Goal: Task Accomplishment & Management: Use online tool/utility

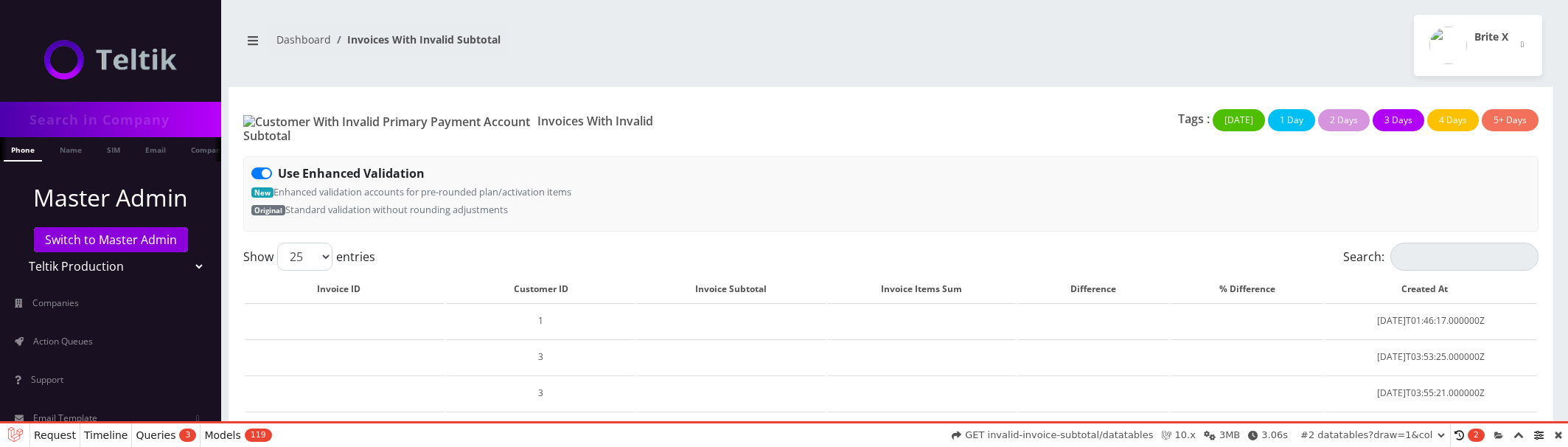
select select "01K60EPSKYBQV03PHXJ414HY0N"
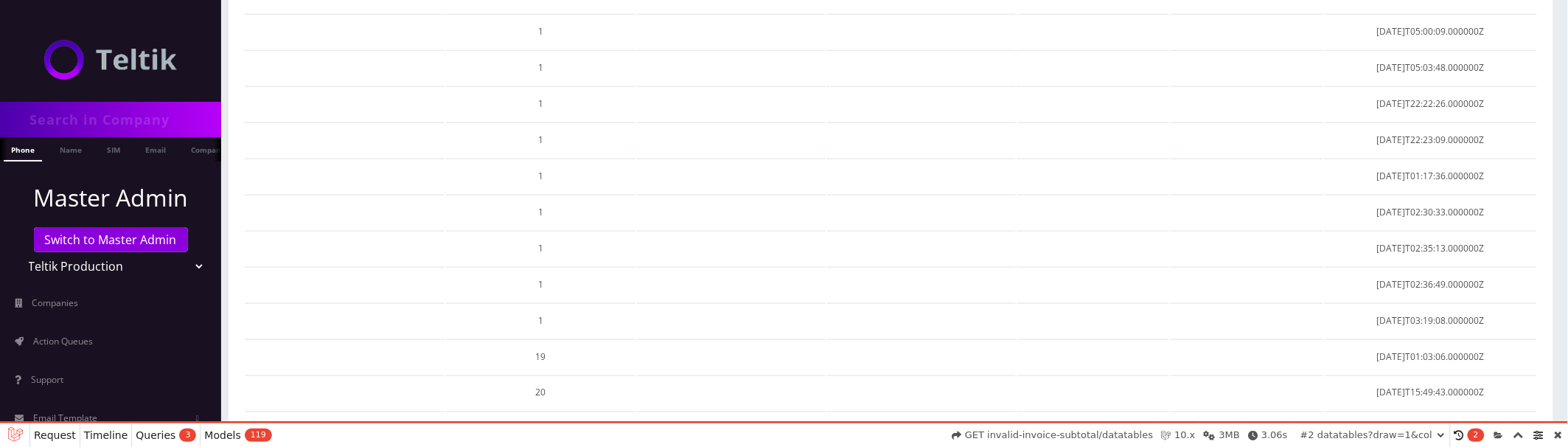
scroll to position [806, 0]
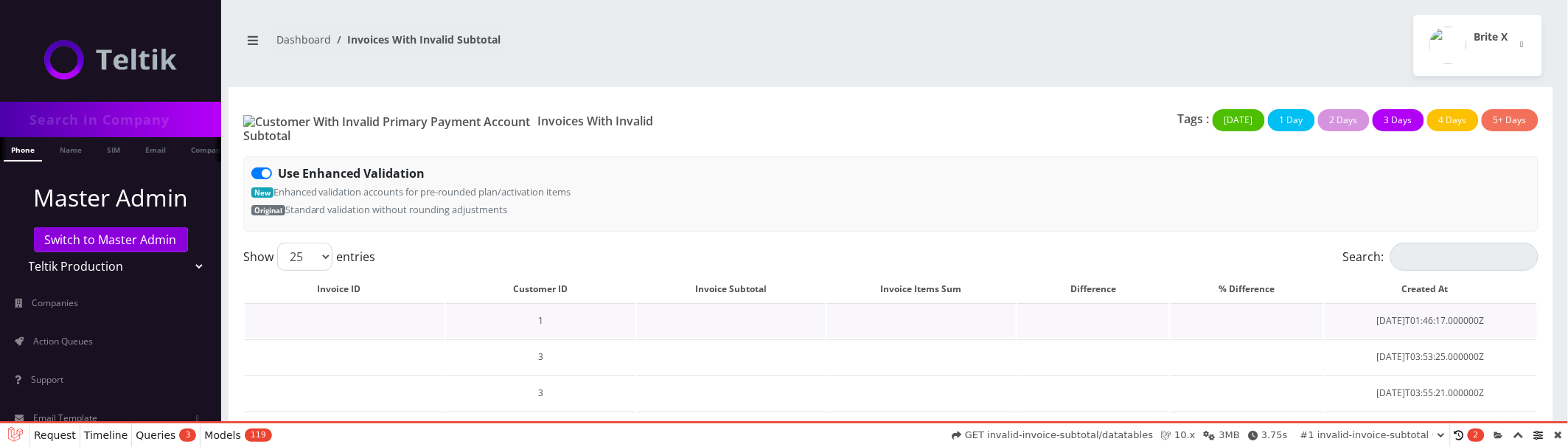
scroll to position [23, 0]
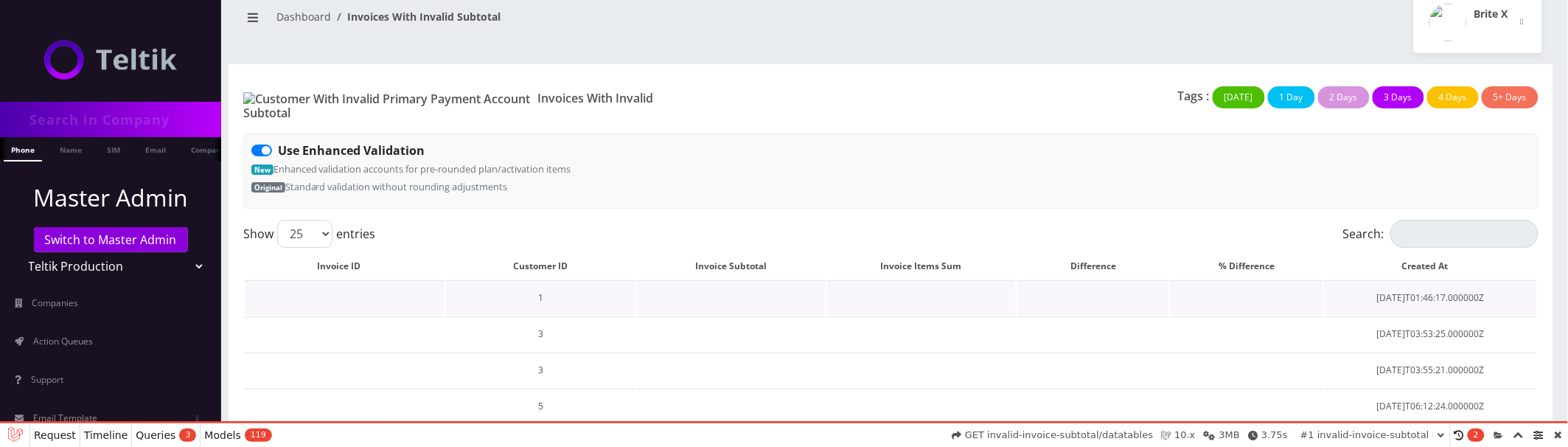
select select "01K60H12SGBE2PQZ9KTWJA8SKQ"
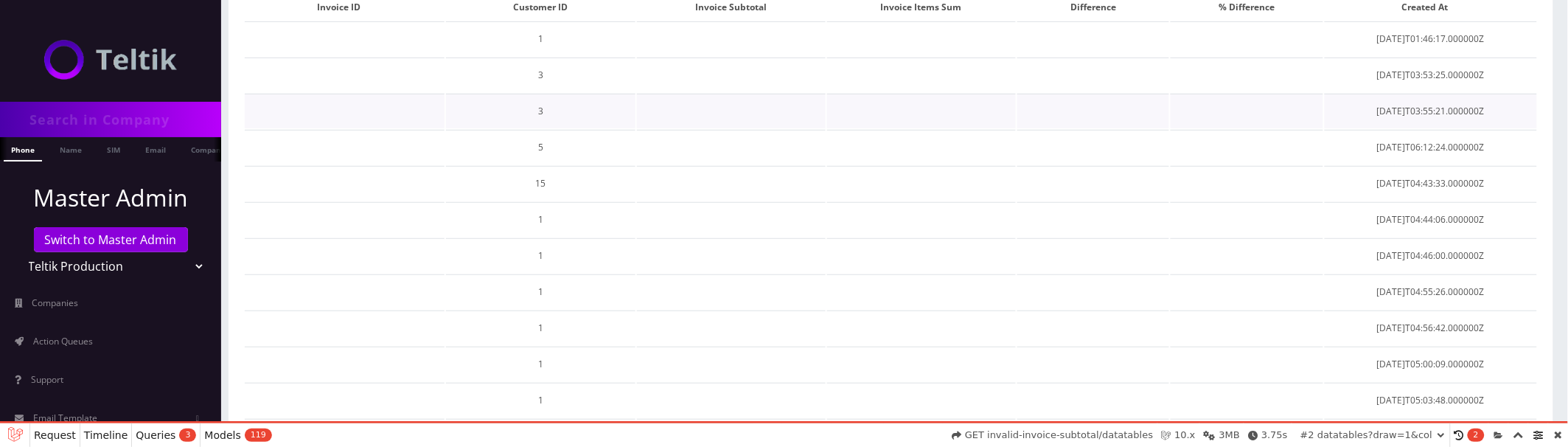
scroll to position [110, 0]
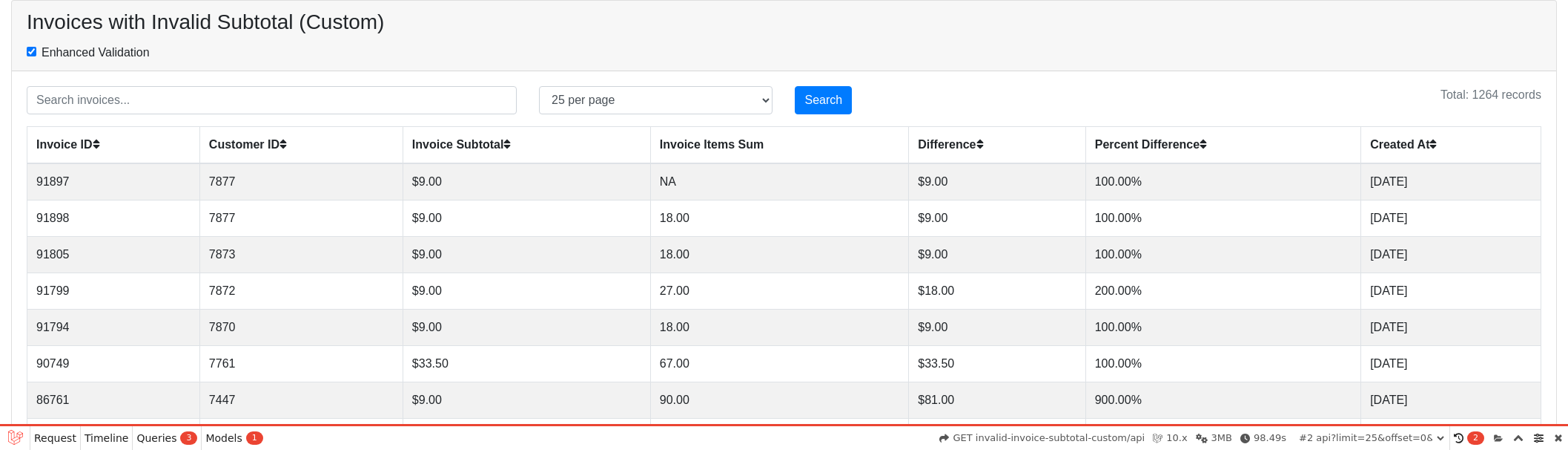
select select "01K60D9AZJQWK5PDRVBFXTHRNF"
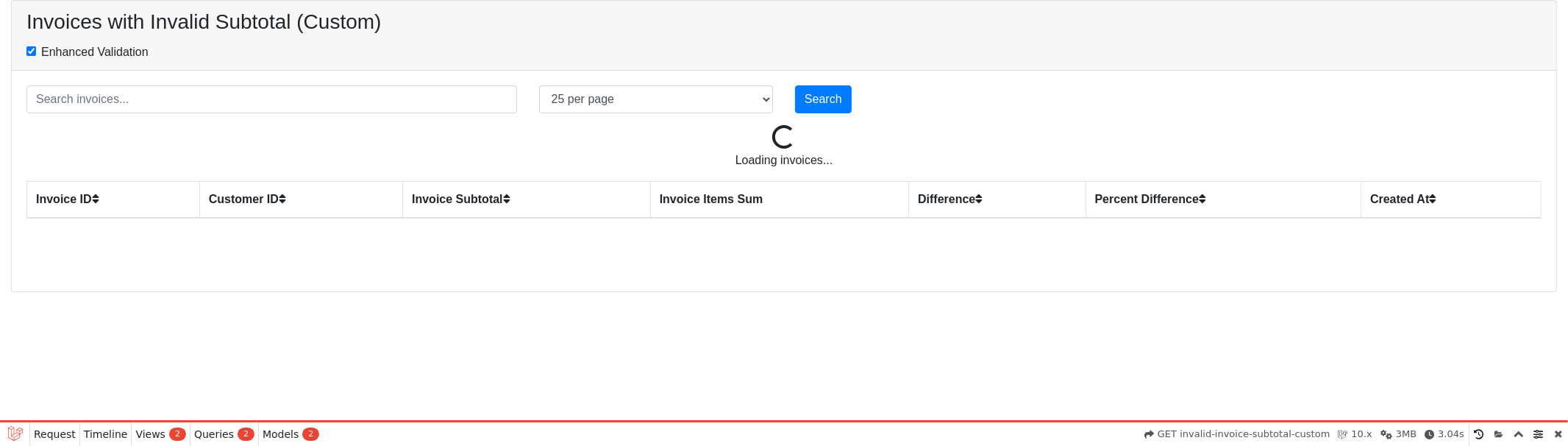
select select "01K60HAGBASEC748893KHXQBJ9"
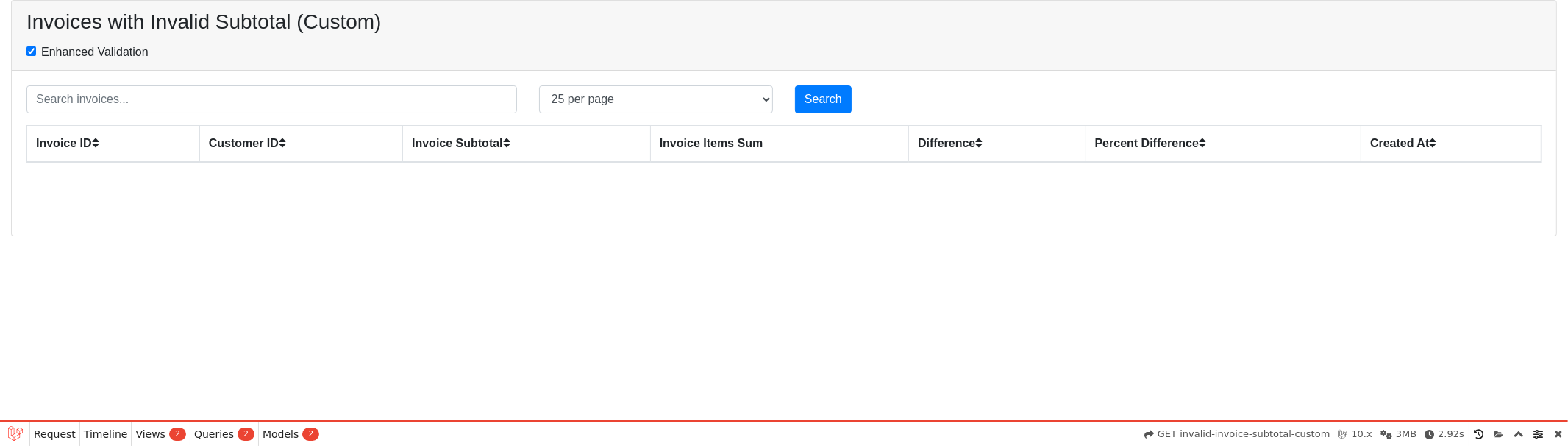
select select "01K60HDPPAM7XSYT8F9S5P2NHR"
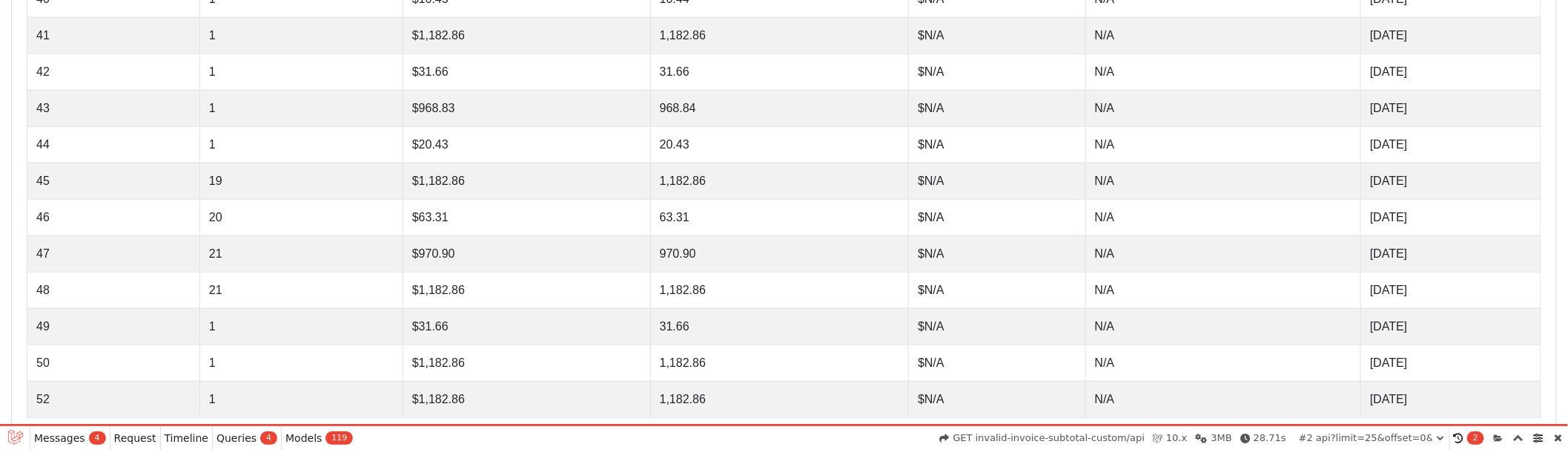
scroll to position [749, 0]
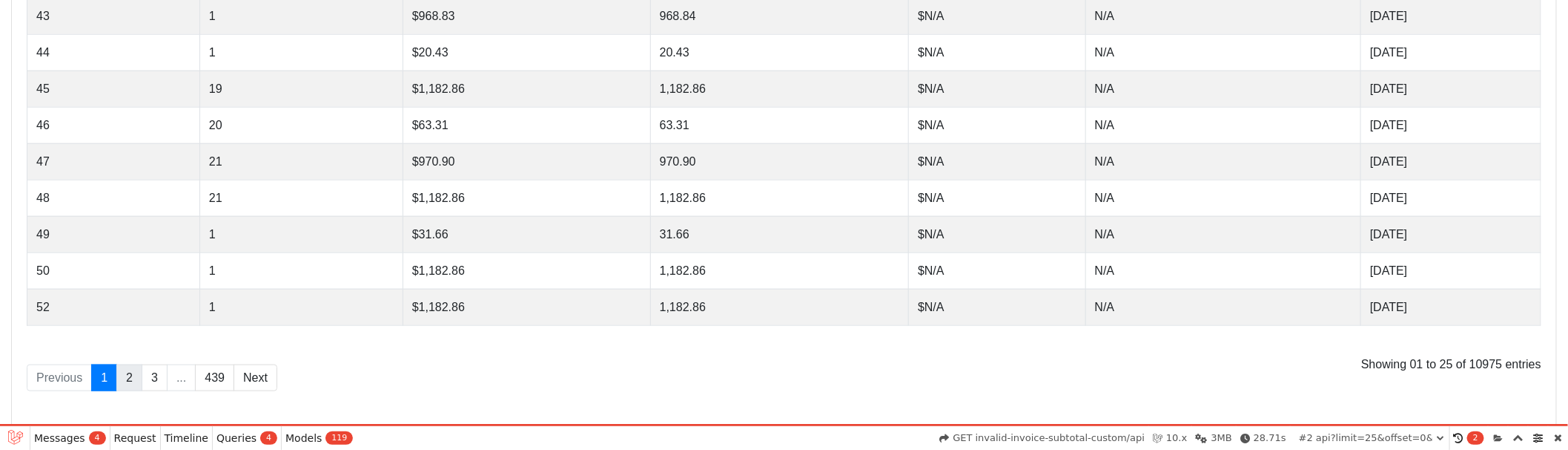
click at [131, 384] on link "2" at bounding box center [129, 378] width 26 height 27
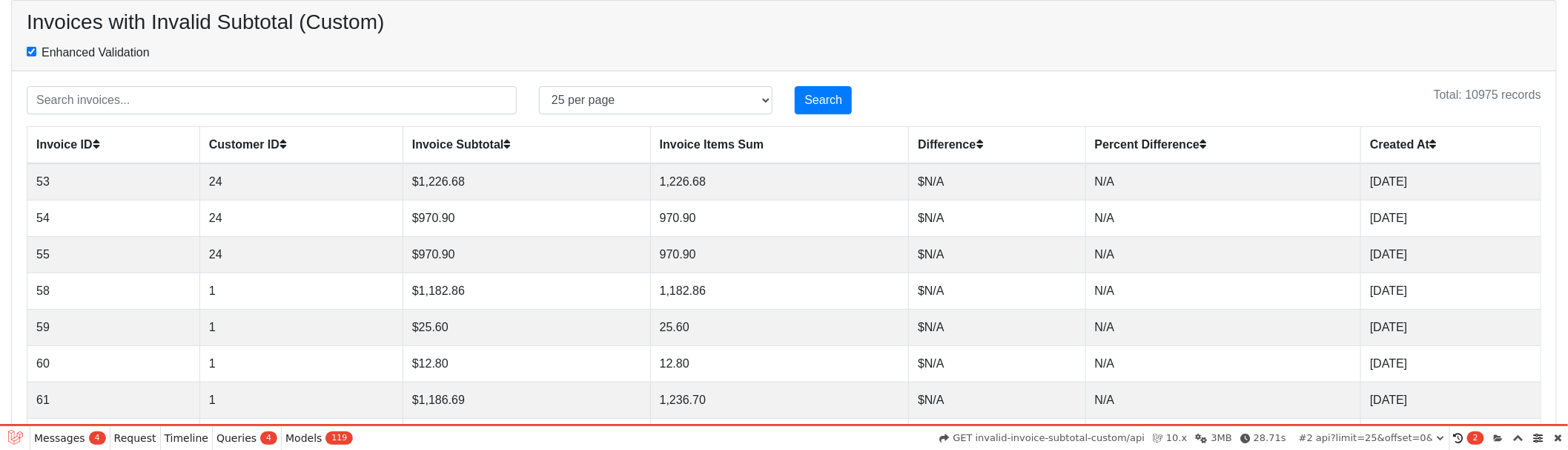
select select "01K60HHHNMEQDF0G7H45V8K47X"
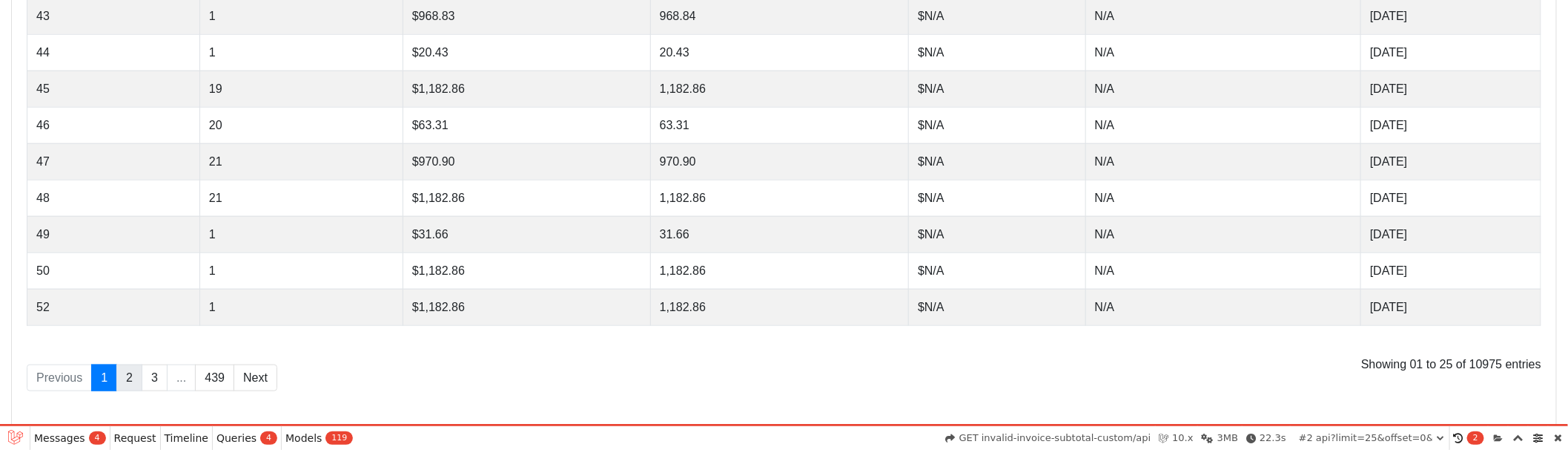
click at [132, 377] on link "2" at bounding box center [129, 378] width 26 height 27
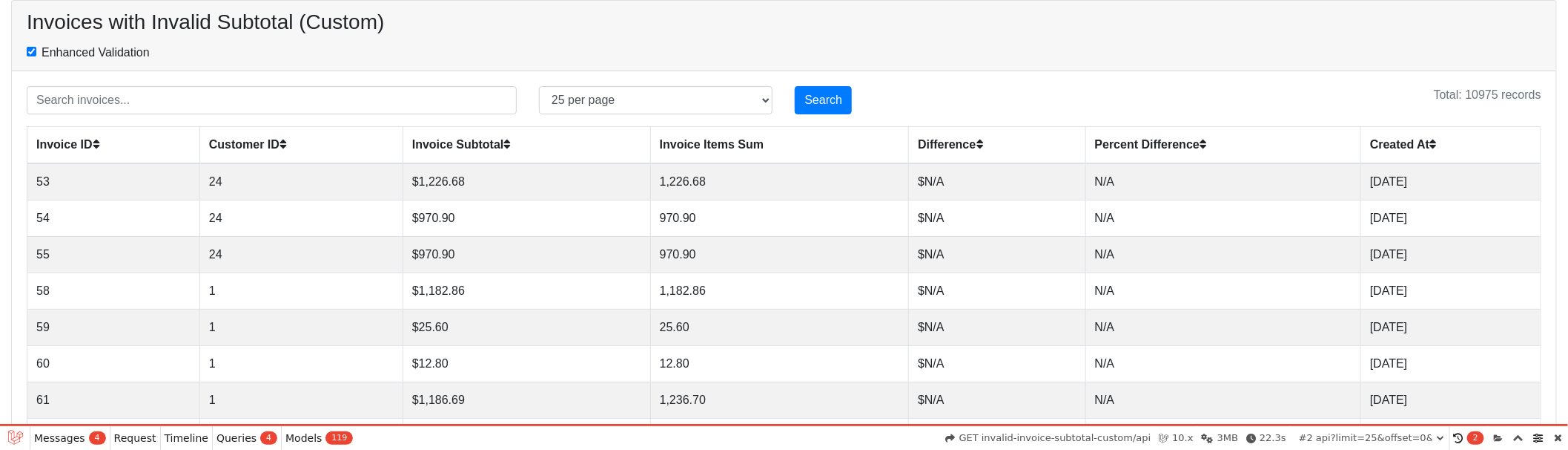
select select "01K60HRYMJ0TVH36DDPE73B67X"
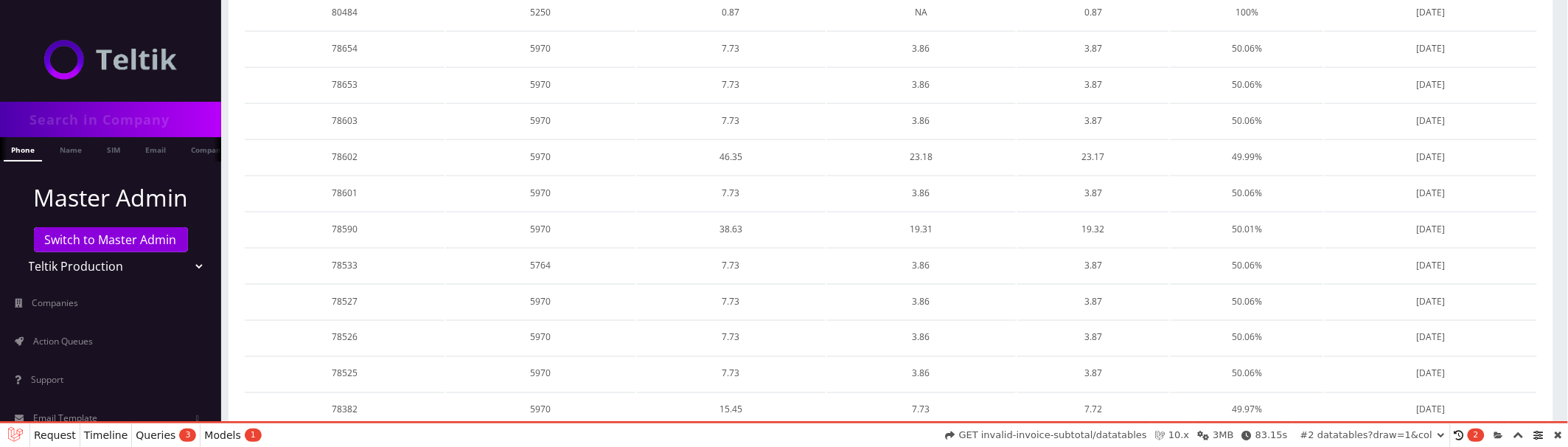
scroll to position [806, 0]
click at [1344, 406] on link "2" at bounding box center [1347, 419] width 25 height 27
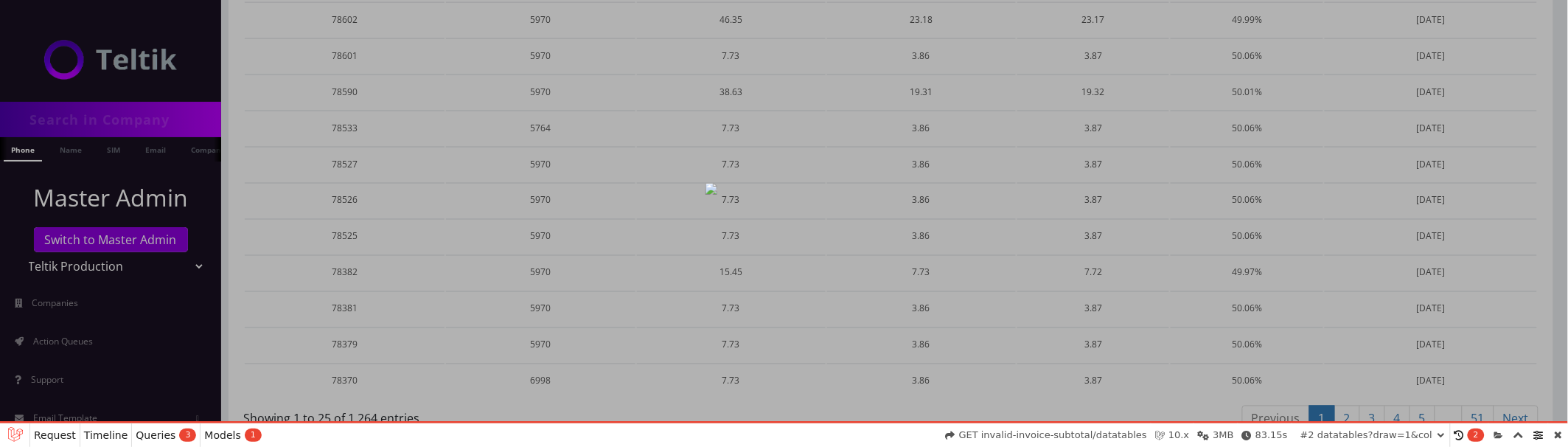
select select "01K60HZSFS36HBT8PR7WMS6DYB"
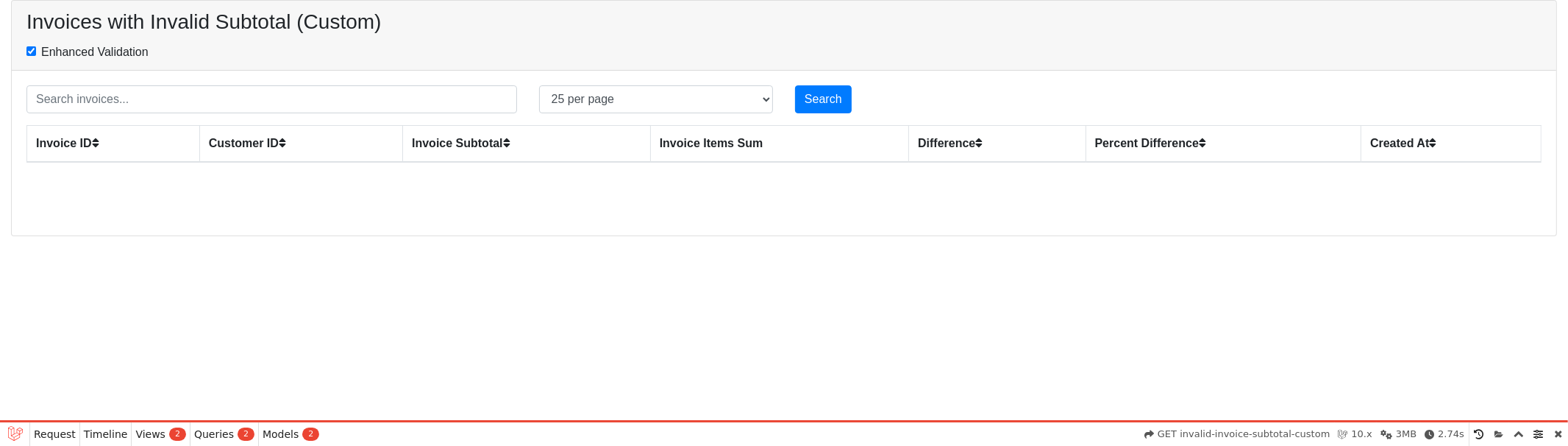
select select "01K60J3VMPMTAH5JRER0SAN99B"
select select "01K60J582G3EP4YXTKN3N4R2VB"
select select "01K60J6EDBXDF6N1VK1R4ZA9HP"
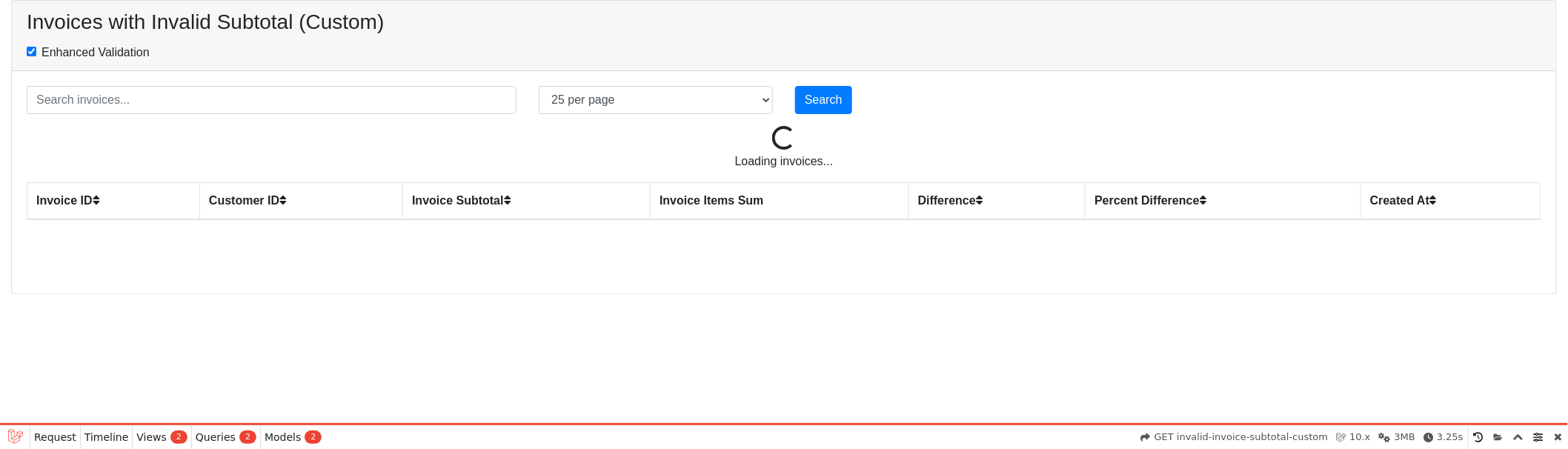
select select "01K60J9JTVZH5KT32BBY5D6XJH"
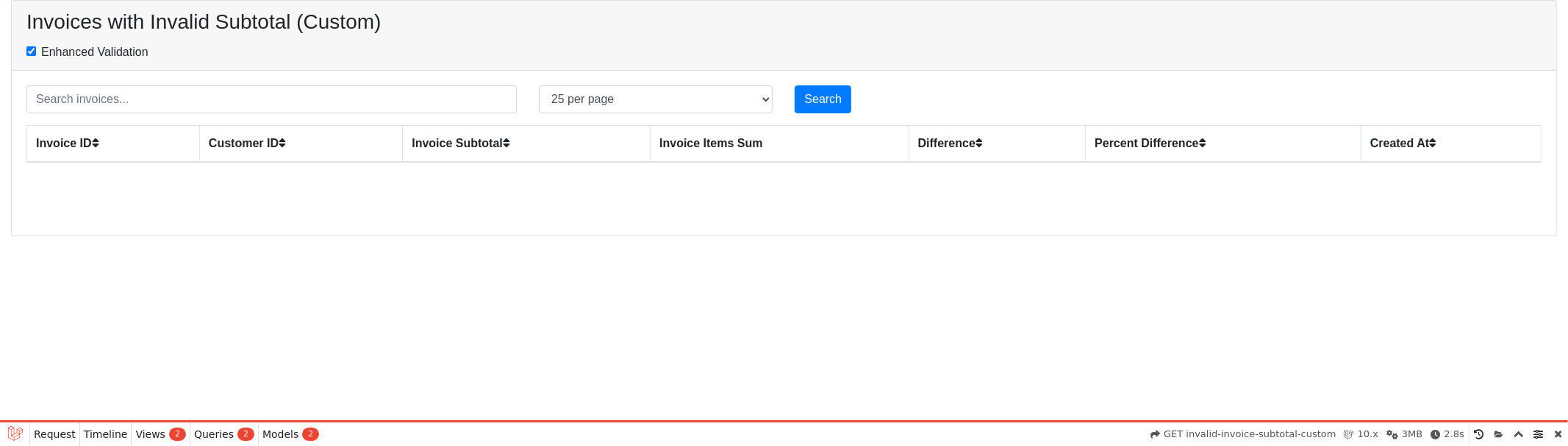
select select "01K60JGKST0XB68485NYM7G1GF"
select select "01K60JHDZBB4CTA8T42DFH38FB"
select select "01K60JRV63GCF2KK2MZ6ZB0TH9"
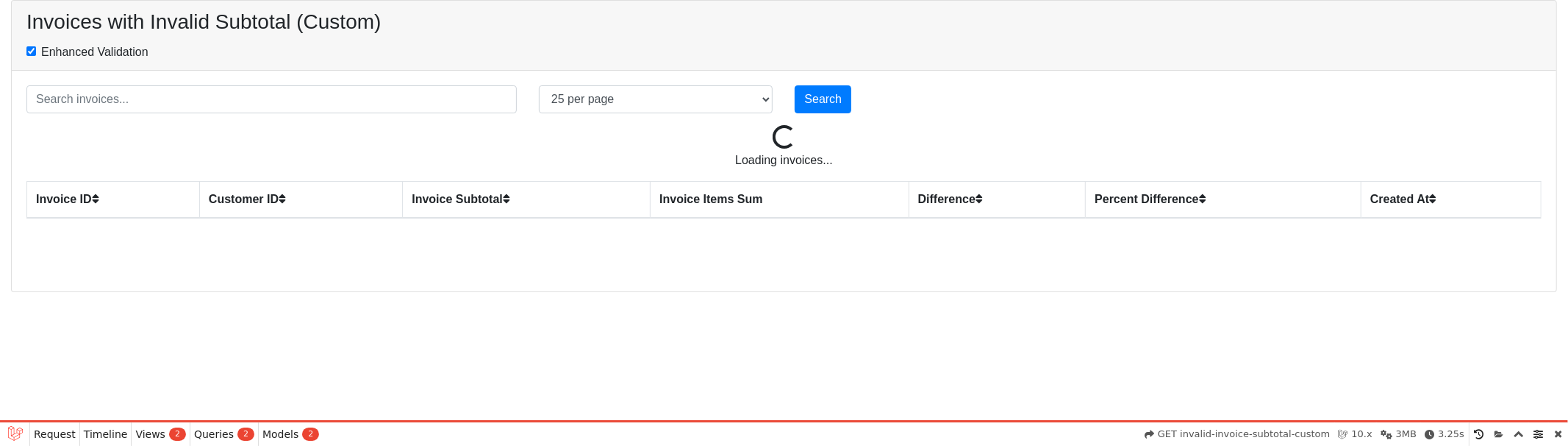
select select "01K60JWYTADXSC8RWE6VMPDX6N"
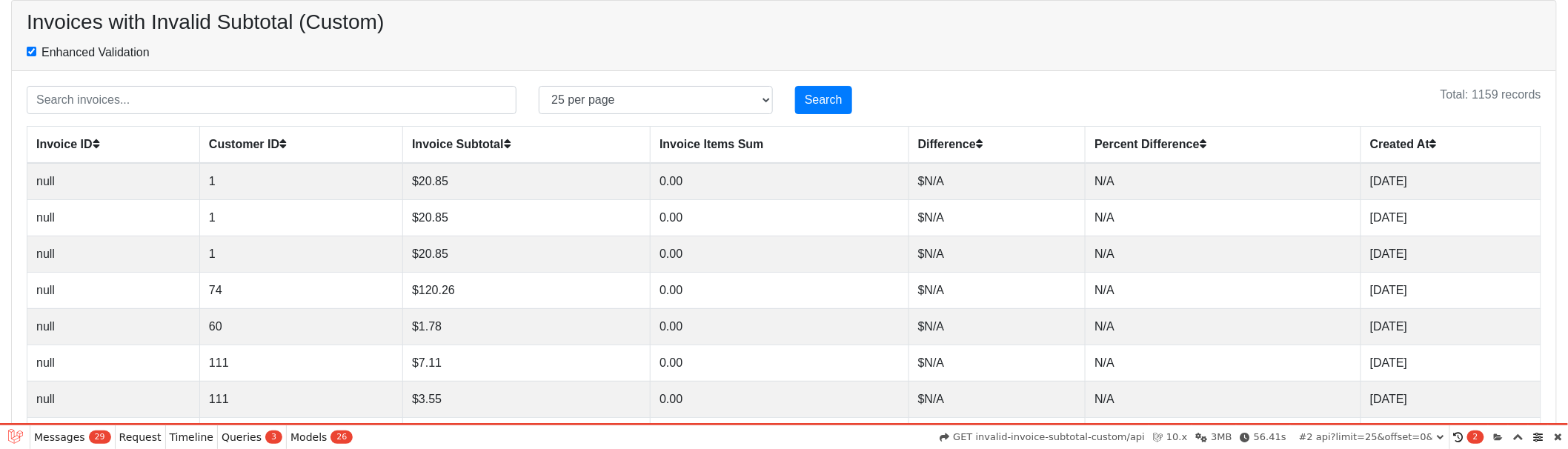
click at [28, 49] on input "Enhanced Validation" at bounding box center [31, 51] width 9 height 9
checkbox input "false"
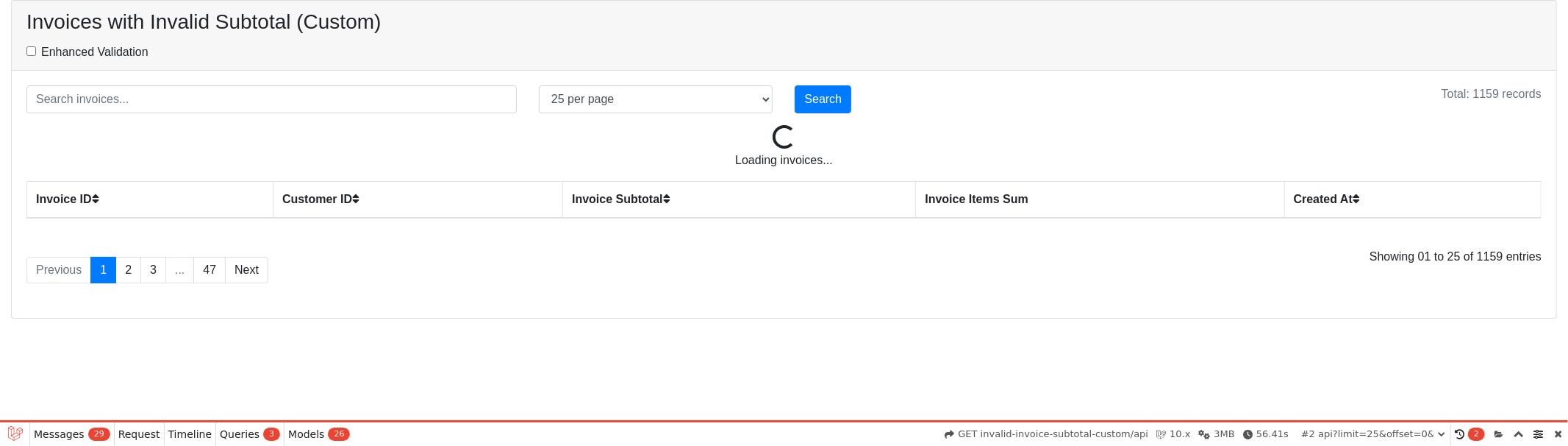
select select "01K60JZKA6P4B899SZACEDKWPA"
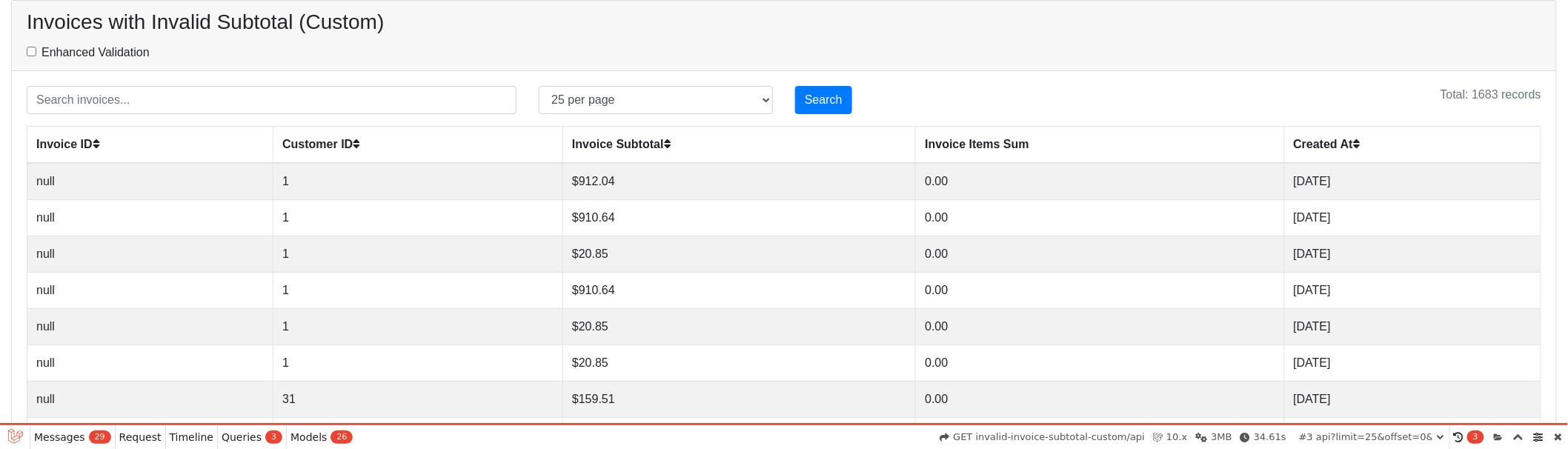
click at [29, 46] on input "Enhanced Validation" at bounding box center [31, 51] width 9 height 9
checkbox input "true"
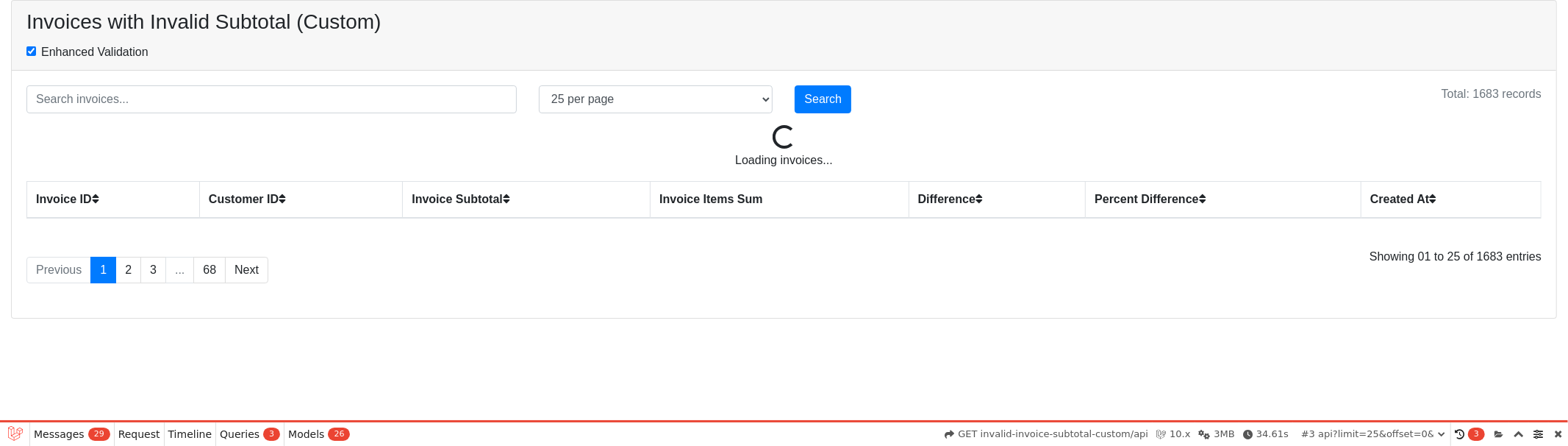
select select "01K60K1TDAPS7S299FZ54ZCWMX"
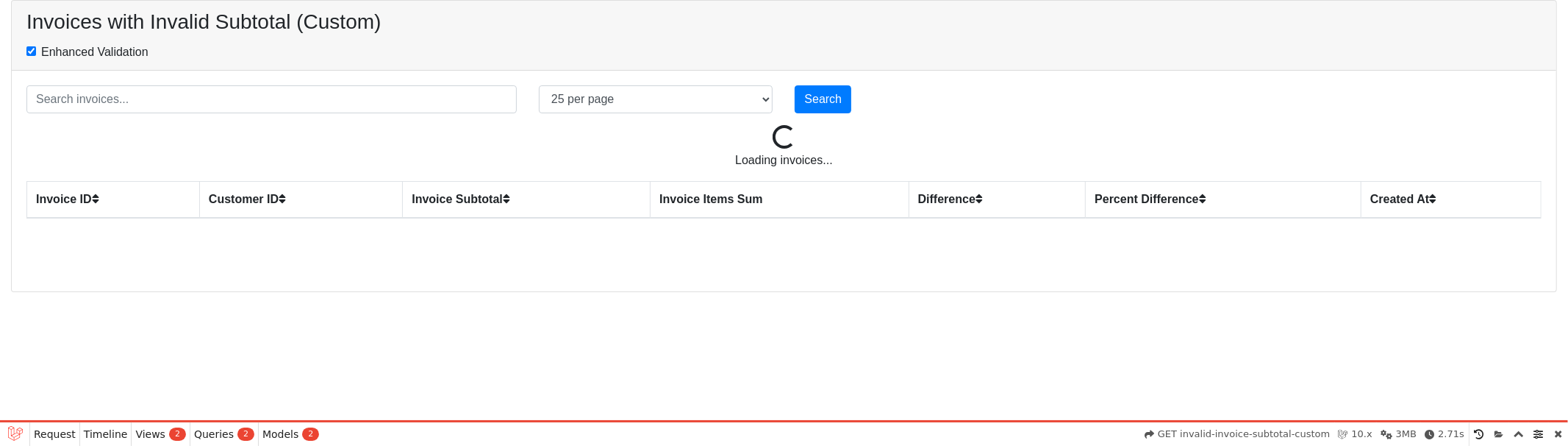
select select "01K60K7YTJ362SZBX0Z804Z0TP"
select select "01K60KK51K4PVK3VAE9657C69D"
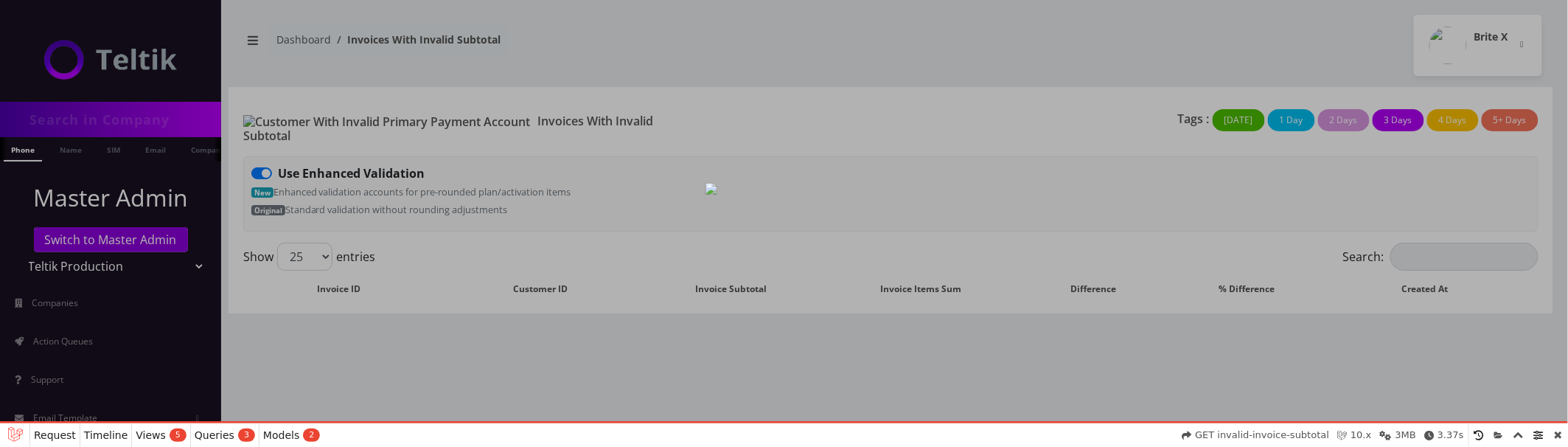
scroll to position [794, 0]
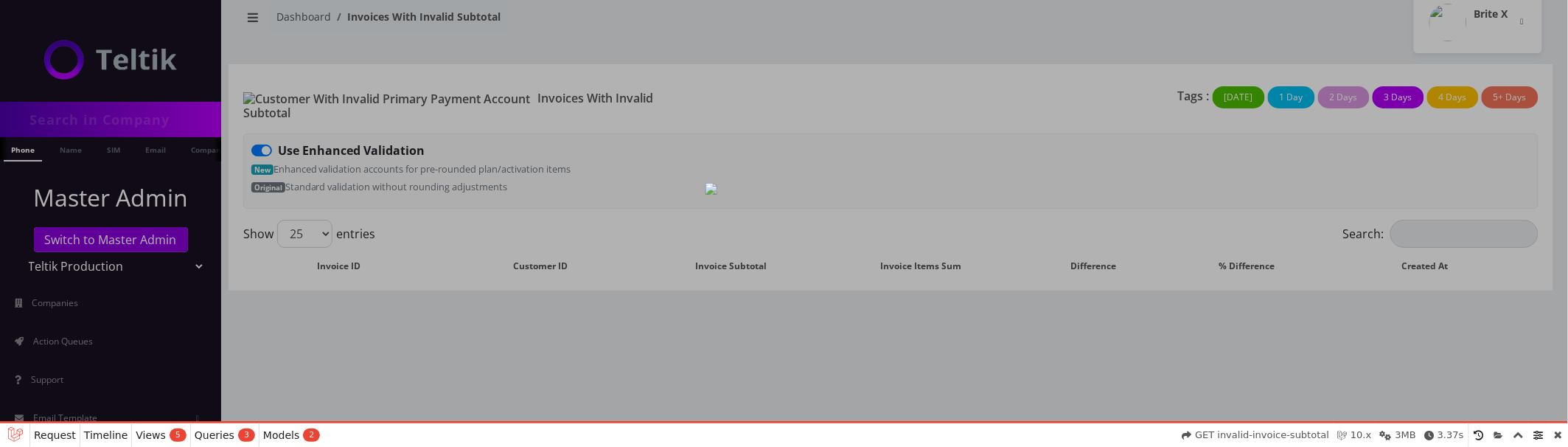
select select "01K60KTXW5M8A3DGSAGC04K77D"
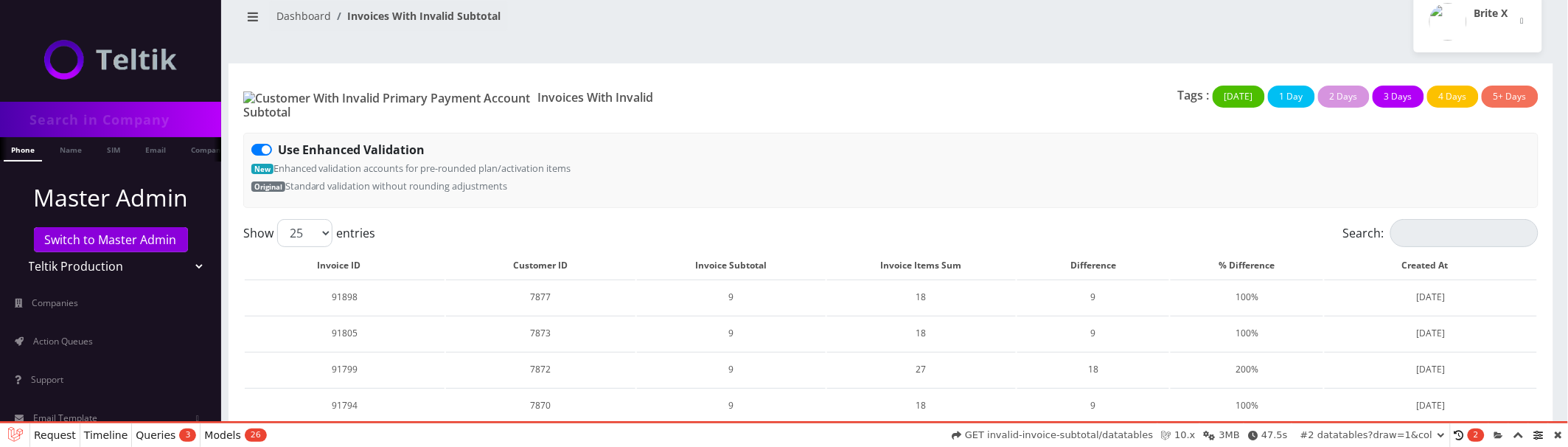
scroll to position [0, 0]
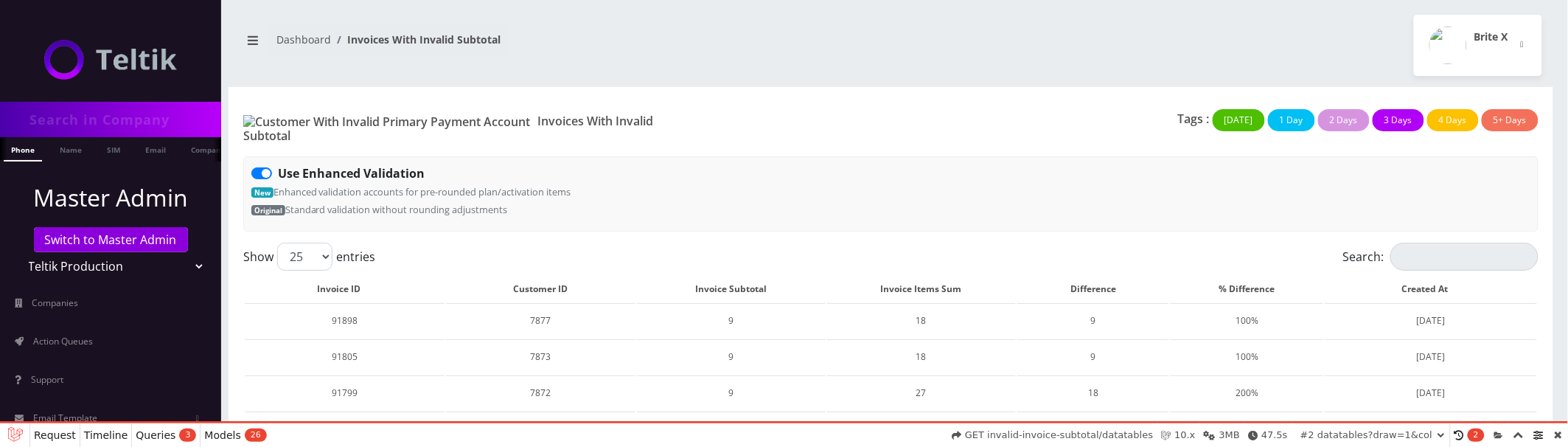
click at [278, 165] on label "Use Enhanced Validation" at bounding box center [351, 173] width 147 height 18
click at [278, 165] on input "Use Enhanced Validation" at bounding box center [282, 169] width 9 height 9
checkbox input "false"
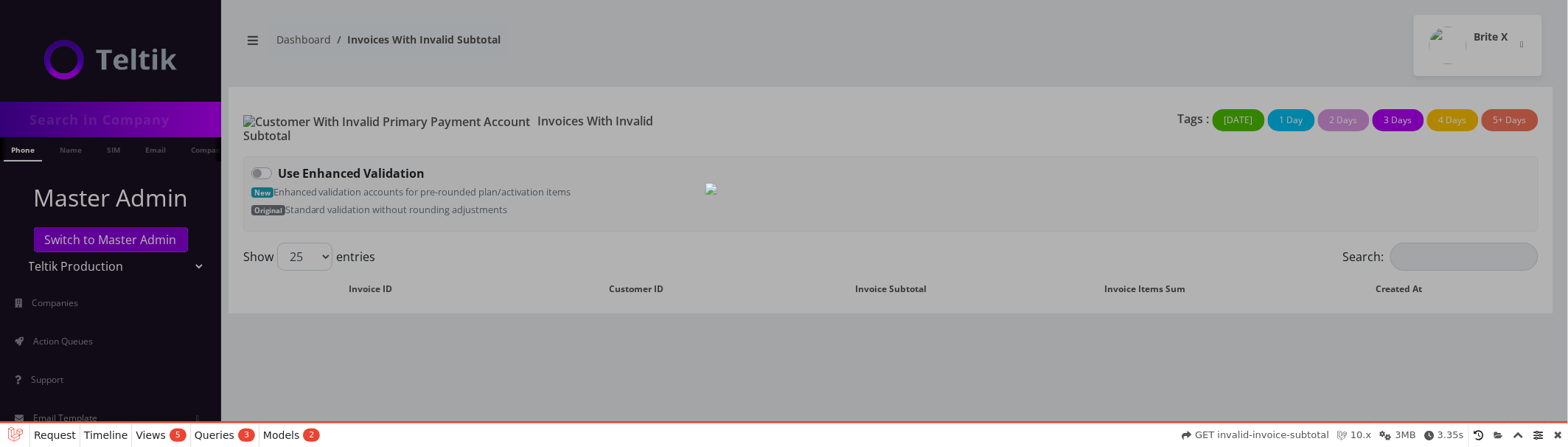
select select "01K60KZZ35NQR4428P8MD63P9J"
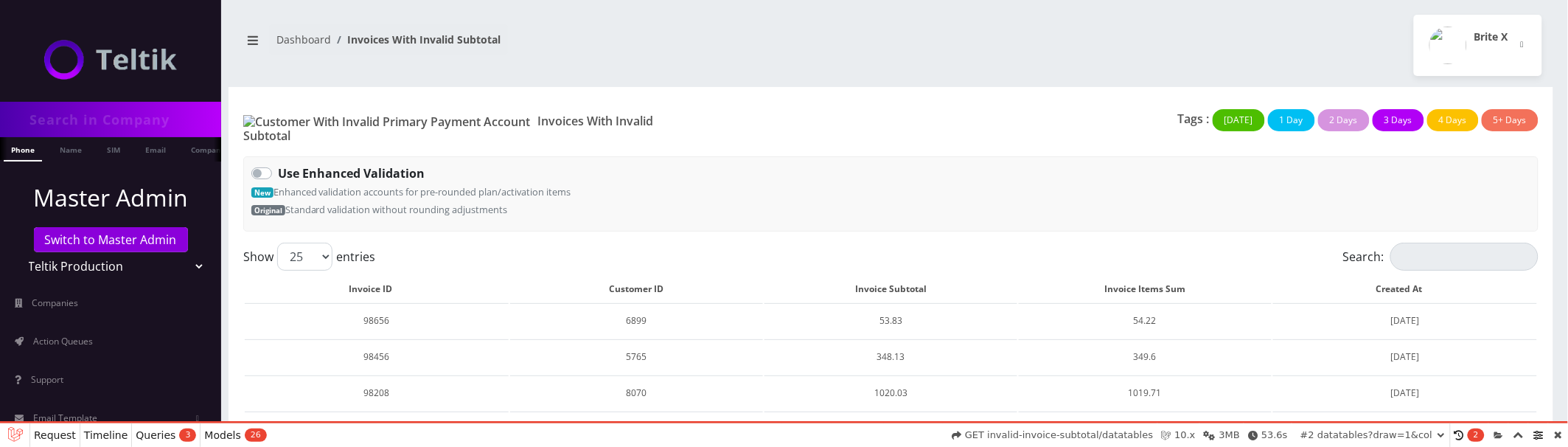
click at [278, 165] on label "Use Enhanced Validation" at bounding box center [351, 173] width 147 height 18
click at [278, 165] on input "Use Enhanced Validation" at bounding box center [282, 169] width 9 height 9
checkbox input "true"
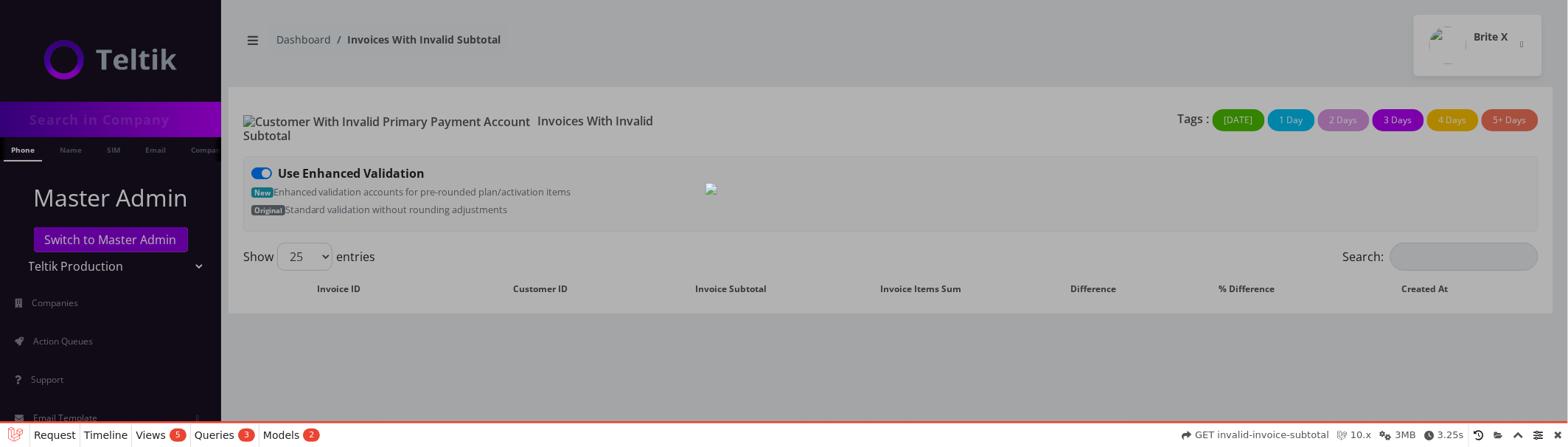
select select "01K60M8T5Z36X7D0KZCEFH9K22"
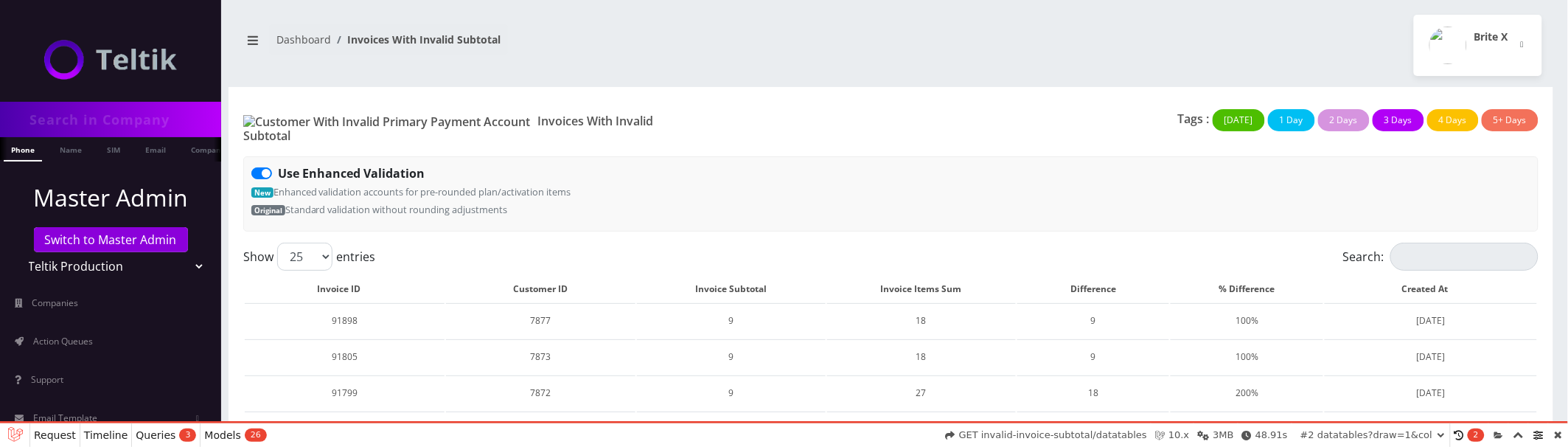
click at [278, 165] on label "Use Enhanced Validation" at bounding box center [351, 173] width 147 height 18
click at [278, 165] on input "Use Enhanced Validation" at bounding box center [282, 169] width 9 height 9
checkbox input "false"
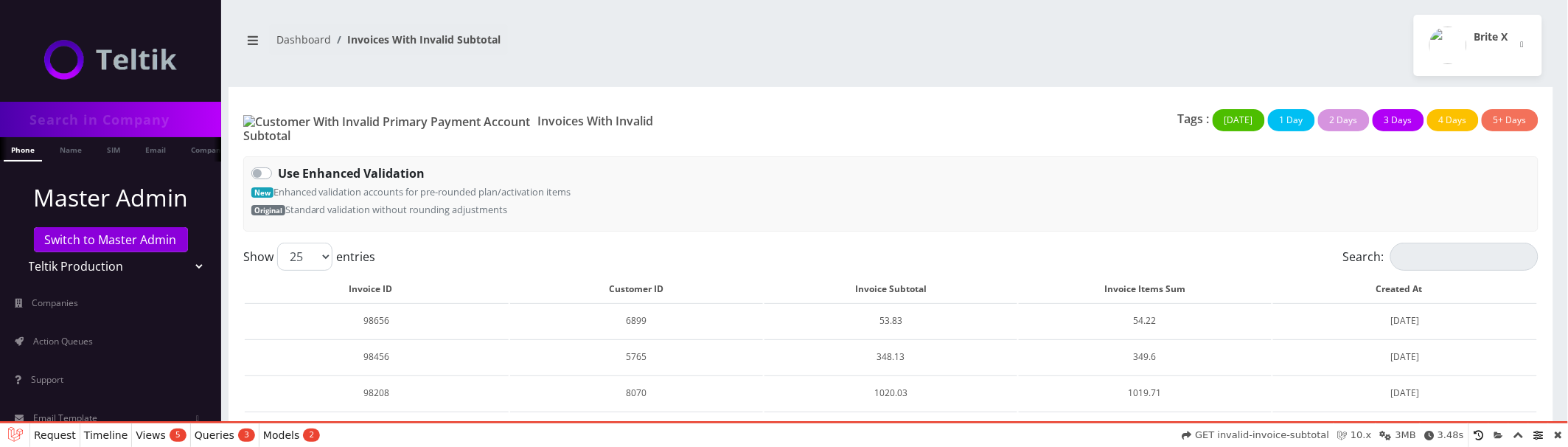
select select "01K60MFBJ26WSWZ67GWV7M7VYN"
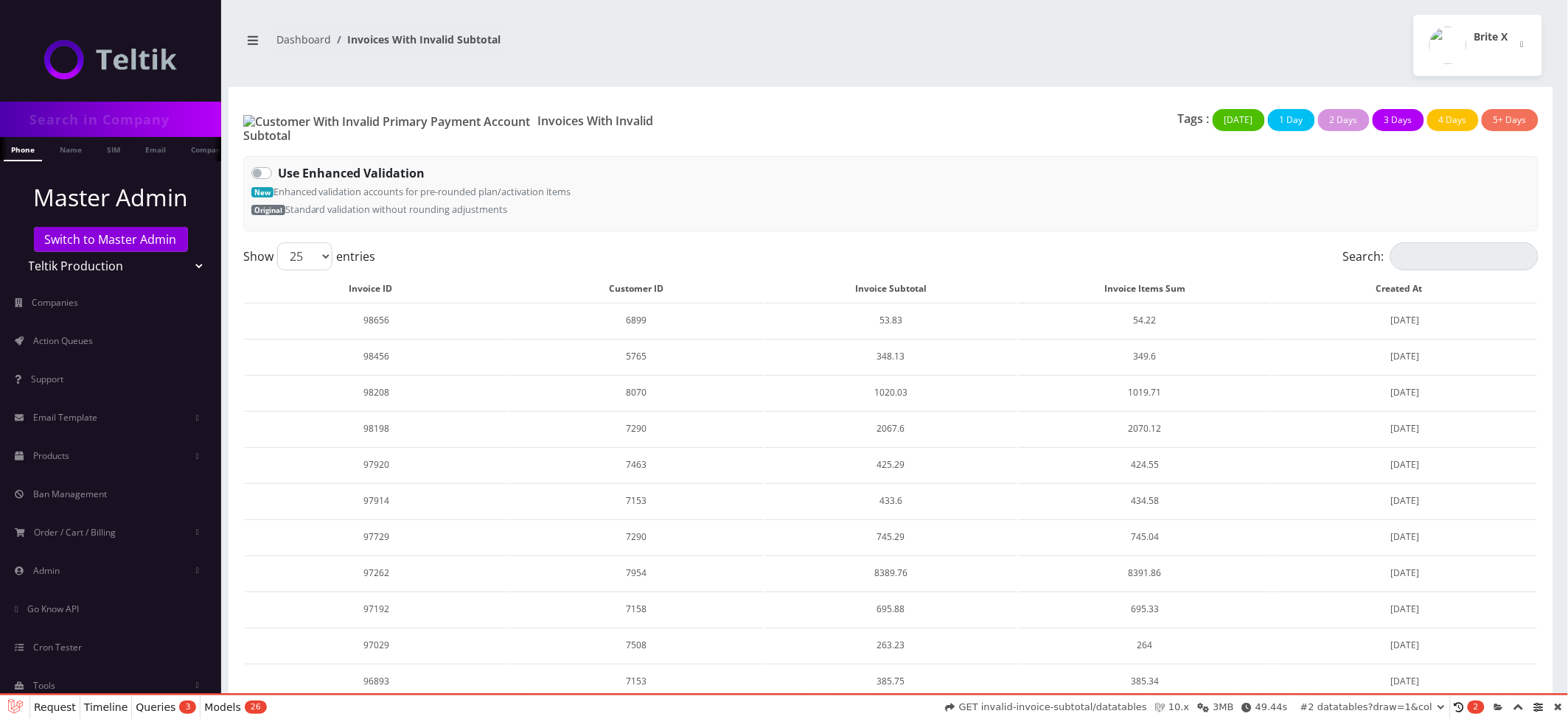
click at [278, 165] on label "Use Enhanced Validation" at bounding box center [351, 173] width 147 height 18
click at [278, 165] on input "Use Enhanced Validation" at bounding box center [282, 169] width 9 height 9
checkbox input "true"
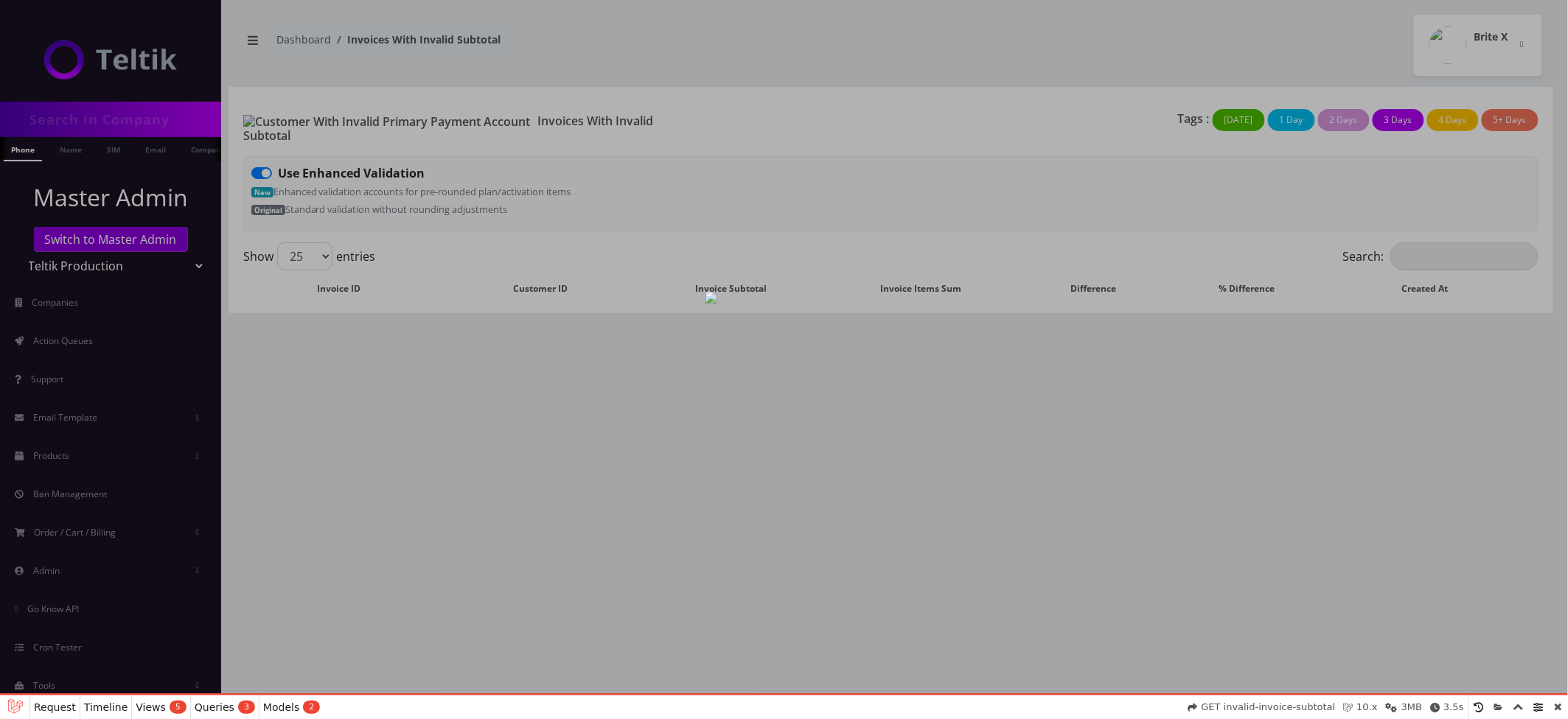
select select "01K60MJ2506NHWSXRS15B259KD"
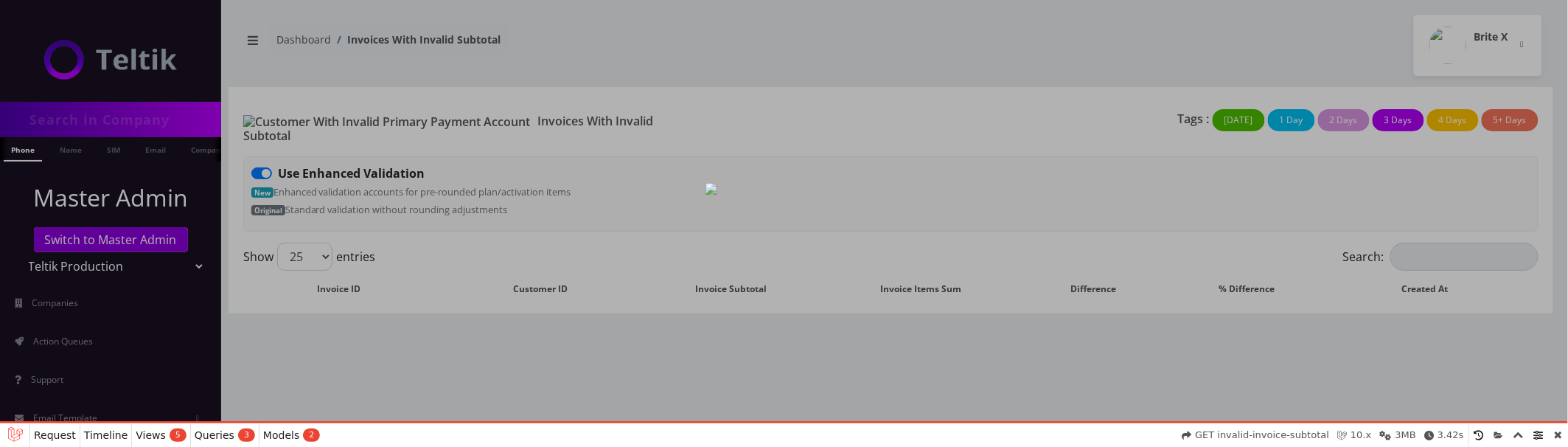
select select "01K60MZXASQGNXFGZ5CJ430D4W"
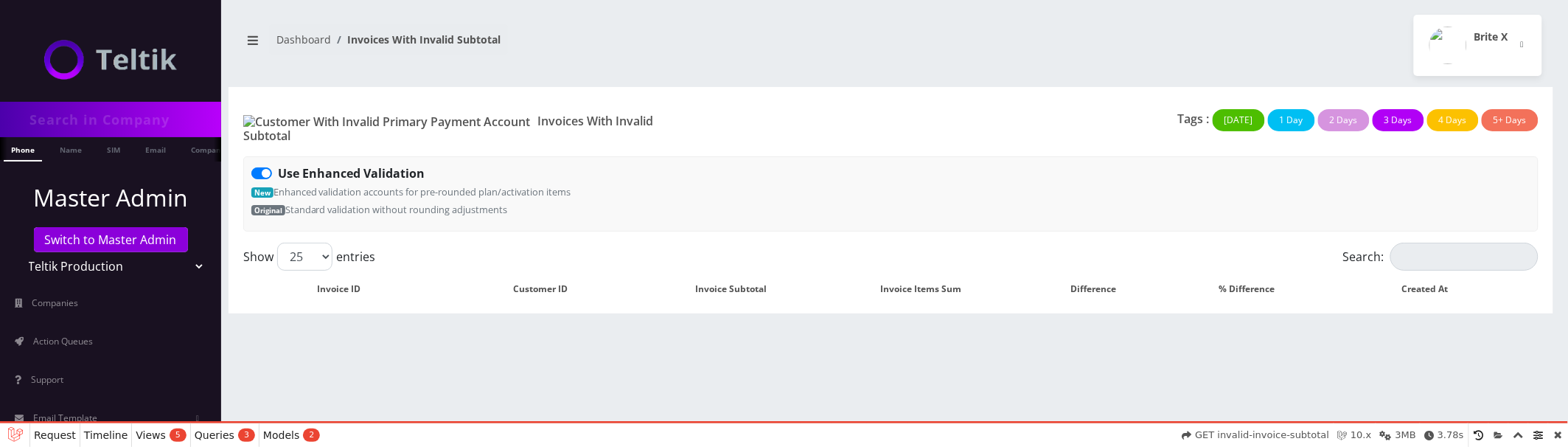
select select "01K60N6ZYC44N5FTW4A1E7R24P"
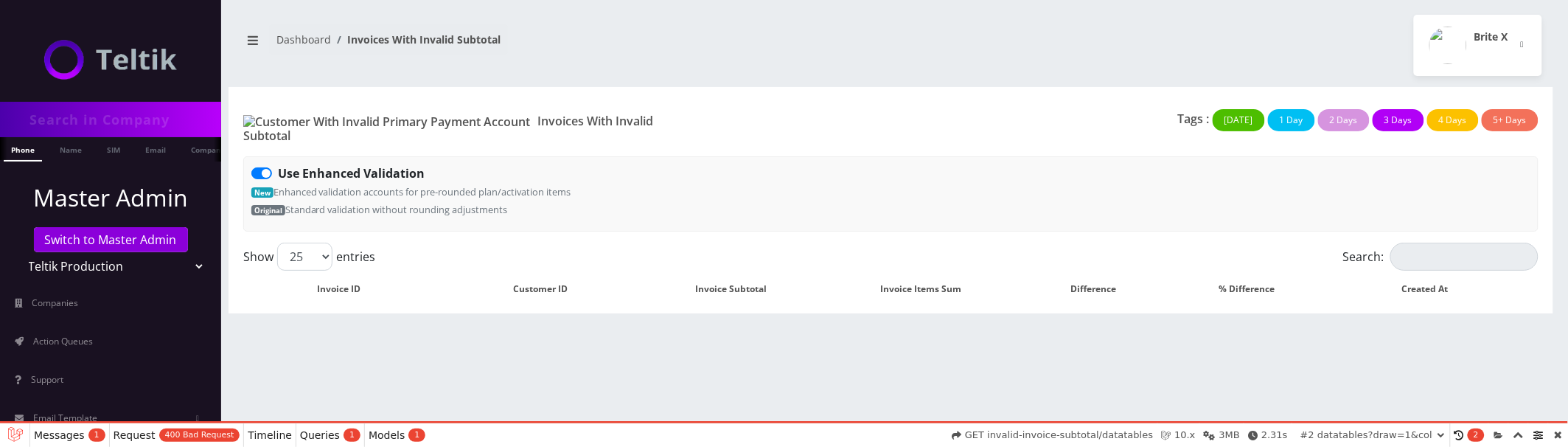
scroll to position [23, 0]
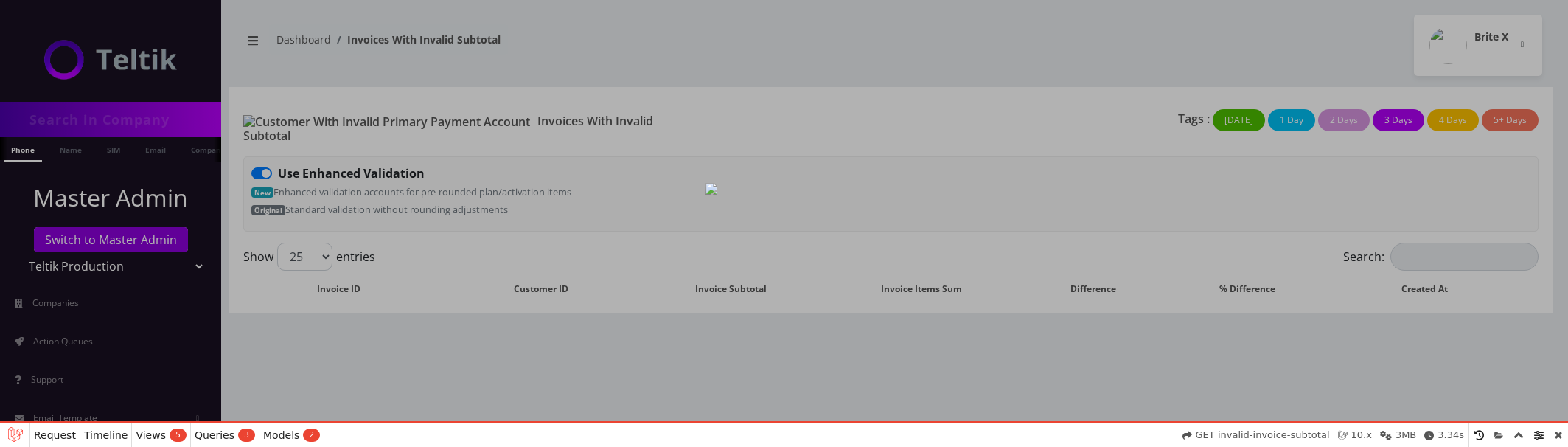
scroll to position [23, 0]
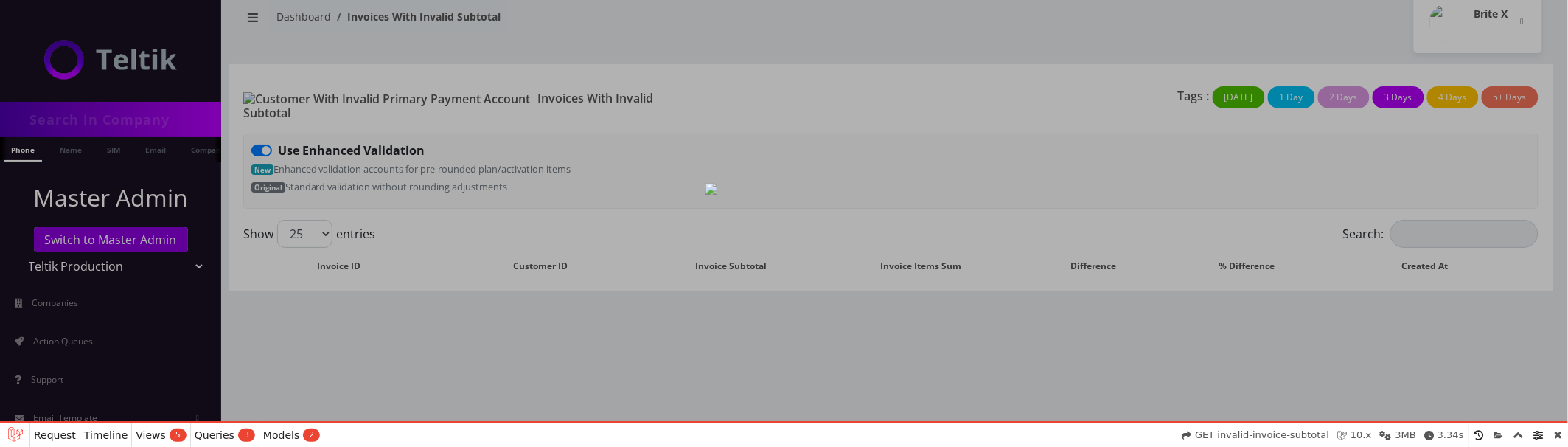
select select "01K60NC9CZNP3VJHBR90J4SV6A"
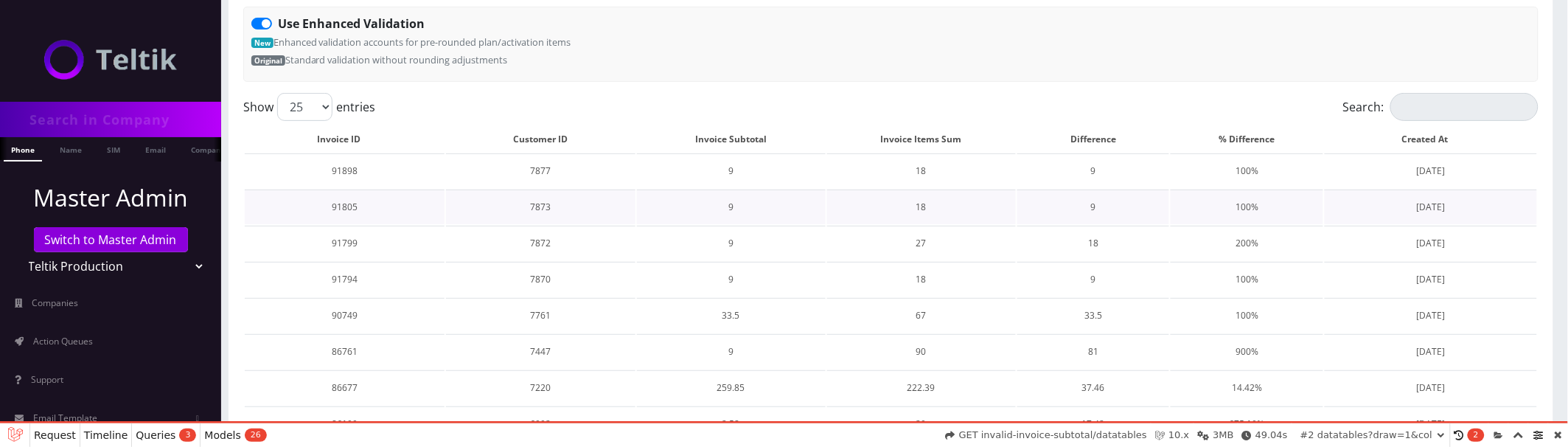
scroll to position [0, 0]
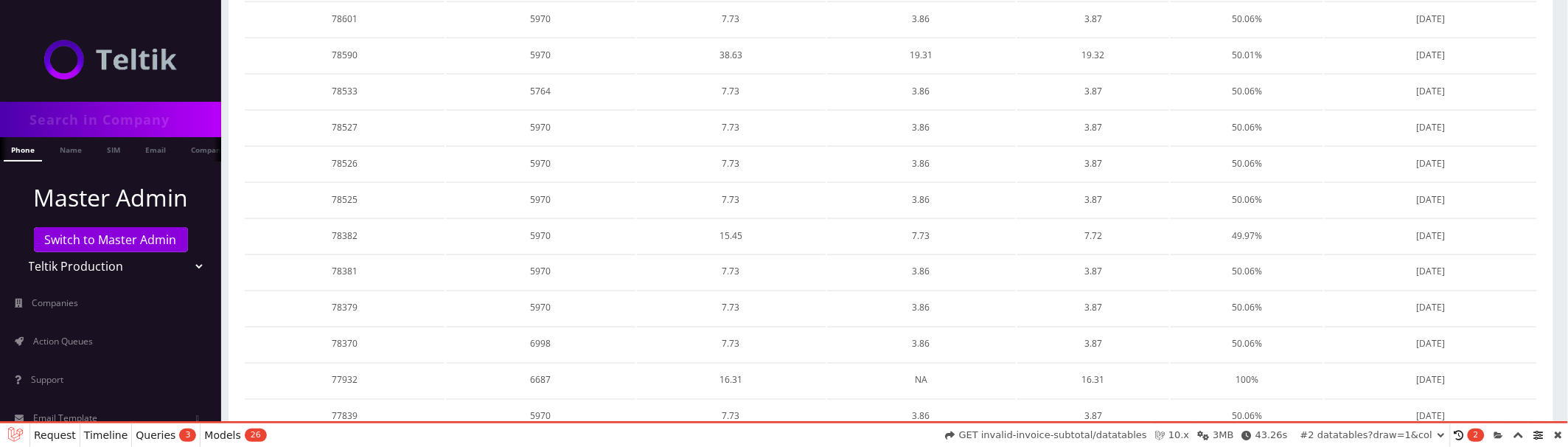
scroll to position [806, 0]
click at [1347, 406] on link "2" at bounding box center [1347, 419] width 25 height 27
click at [1319, 406] on link "1" at bounding box center [1321, 419] width 25 height 27
click at [1320, 406] on link "1" at bounding box center [1321, 419] width 25 height 27
click at [1317, 406] on link "1" at bounding box center [1321, 419] width 25 height 27
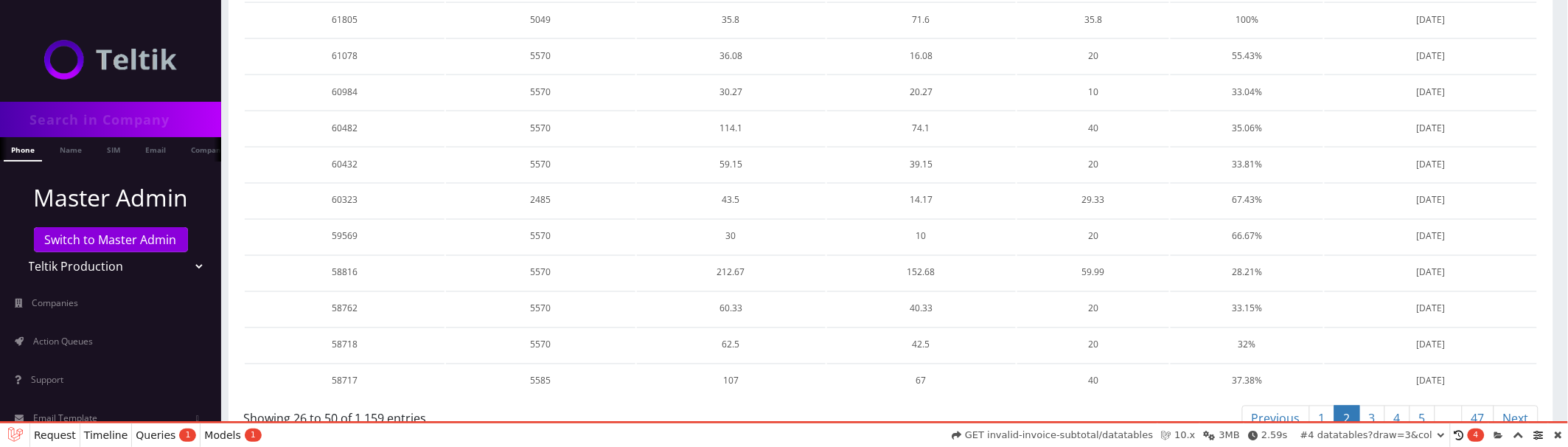
click at [1368, 406] on link "3" at bounding box center [1371, 419] width 25 height 27
click at [1313, 406] on link "1" at bounding box center [1321, 419] width 25 height 27
click at [1320, 406] on link "1" at bounding box center [1321, 419] width 25 height 27
click at [1352, 406] on link "2" at bounding box center [1347, 419] width 25 height 27
click at [1325, 406] on link "1" at bounding box center [1321, 419] width 25 height 27
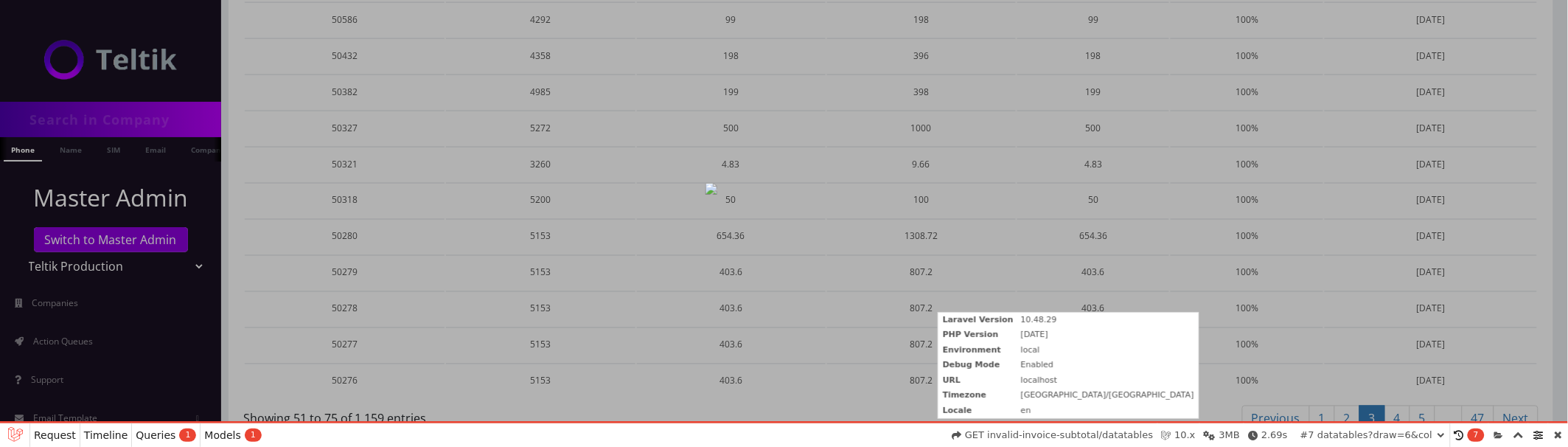
select select "01K60NSWHBA6738KCGPJGQVZ3F"
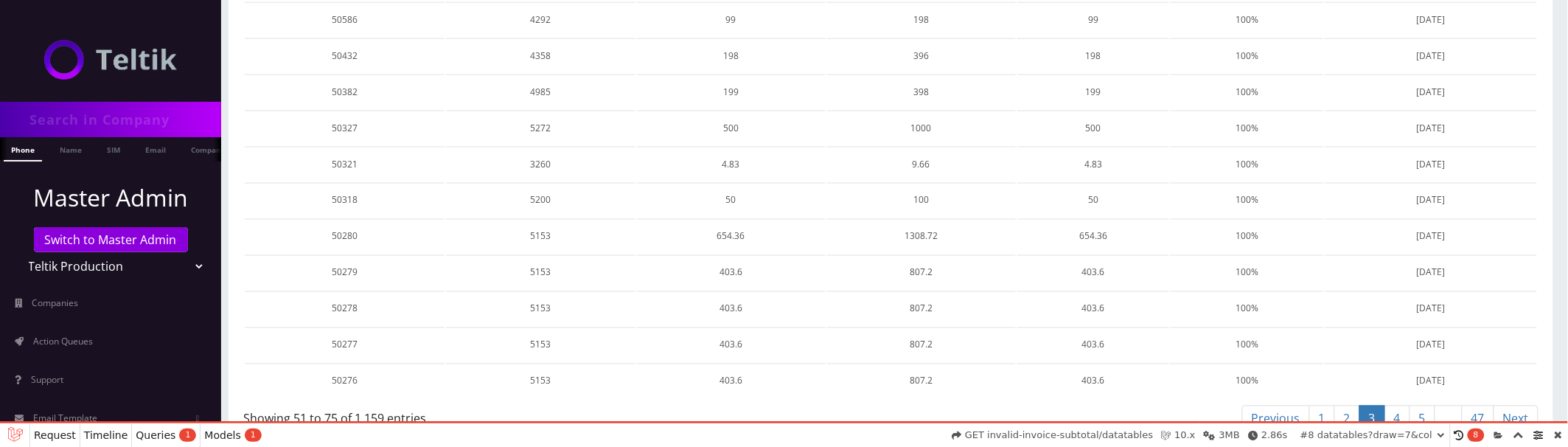
click at [1324, 406] on link "1" at bounding box center [1321, 419] width 25 height 27
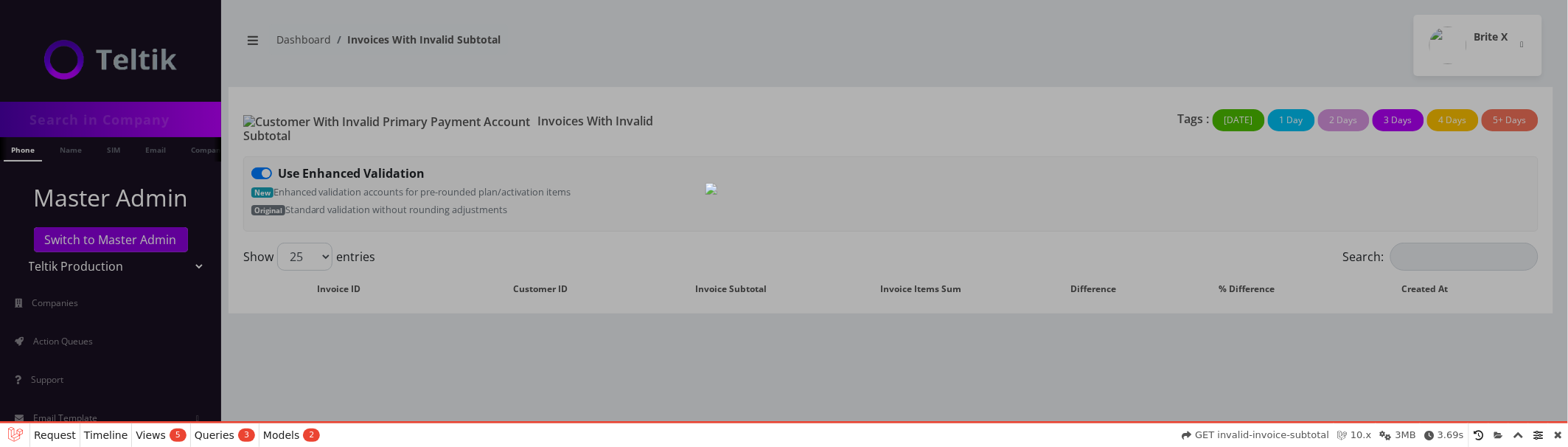
scroll to position [794, 0]
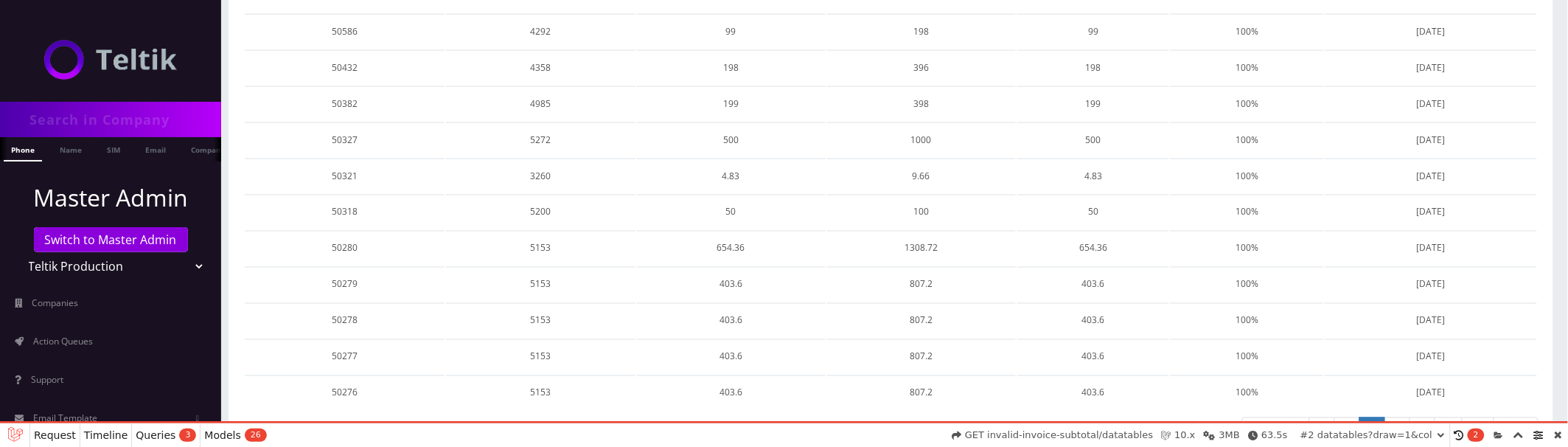
click at [1316, 417] on link "1" at bounding box center [1321, 430] width 25 height 27
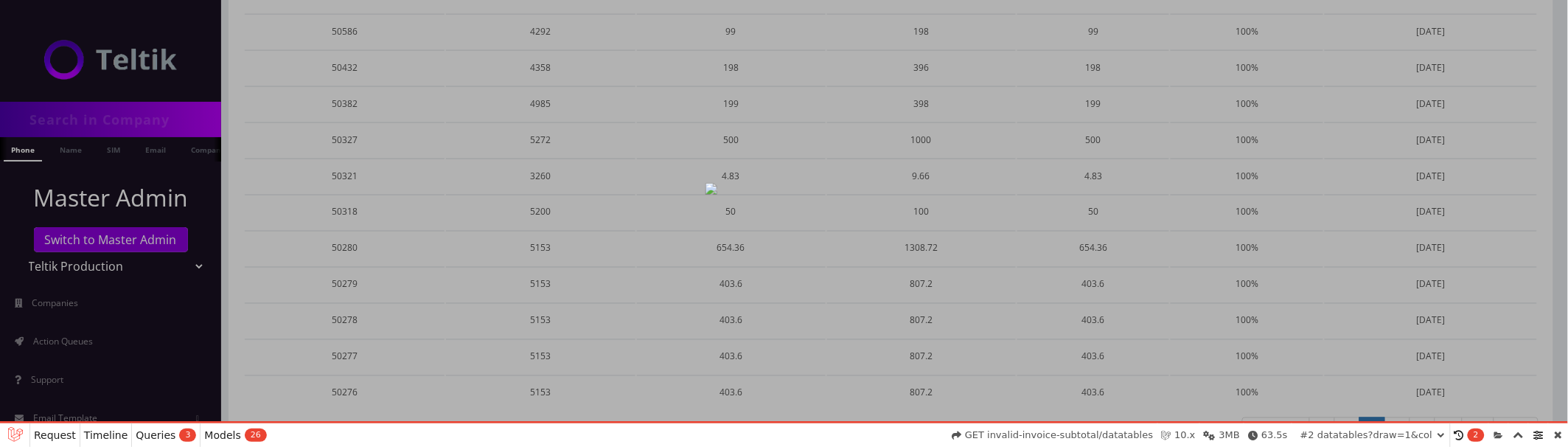
select select "01K60P30VAKJJPYJ1CM8SGZA1S"
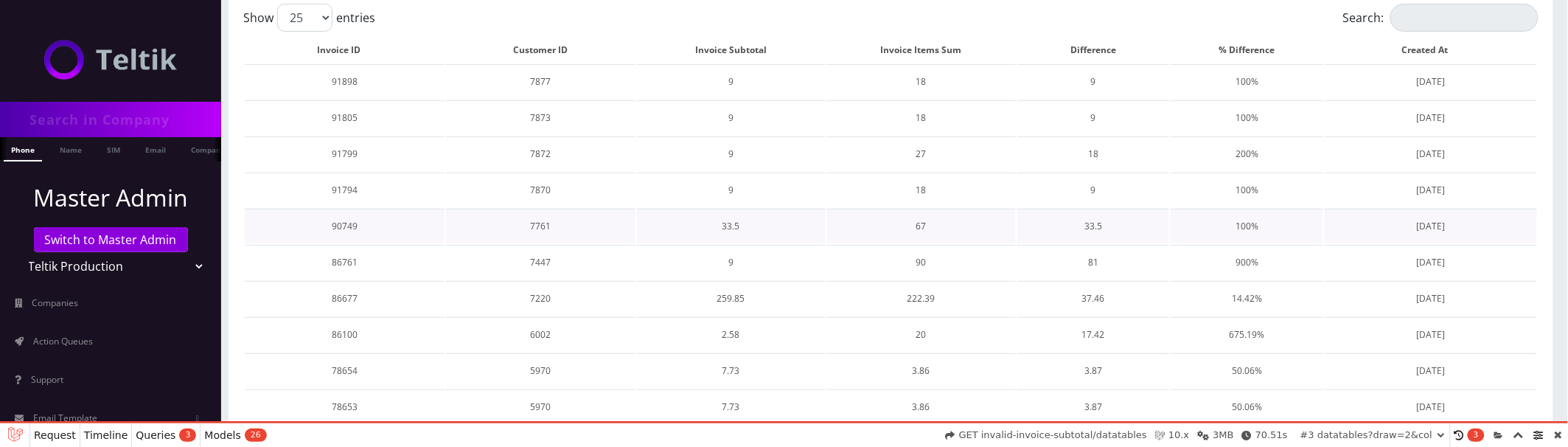
scroll to position [0, 0]
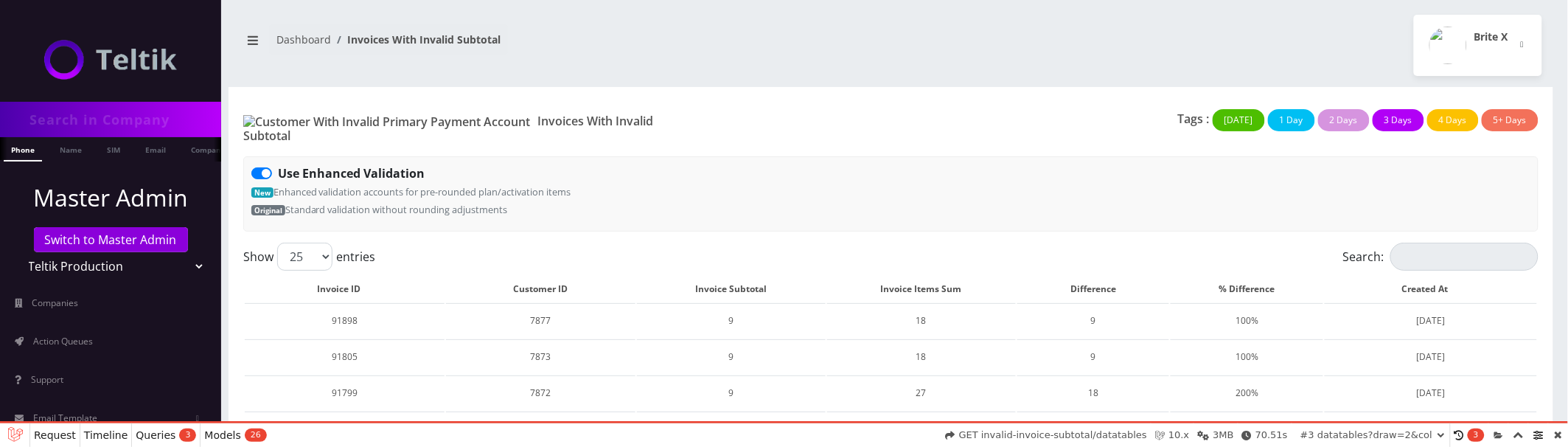
click at [278, 165] on label "Use Enhanced Validation" at bounding box center [351, 173] width 147 height 18
click at [278, 165] on input "Use Enhanced Validation" at bounding box center [282, 169] width 9 height 9
checkbox input "false"
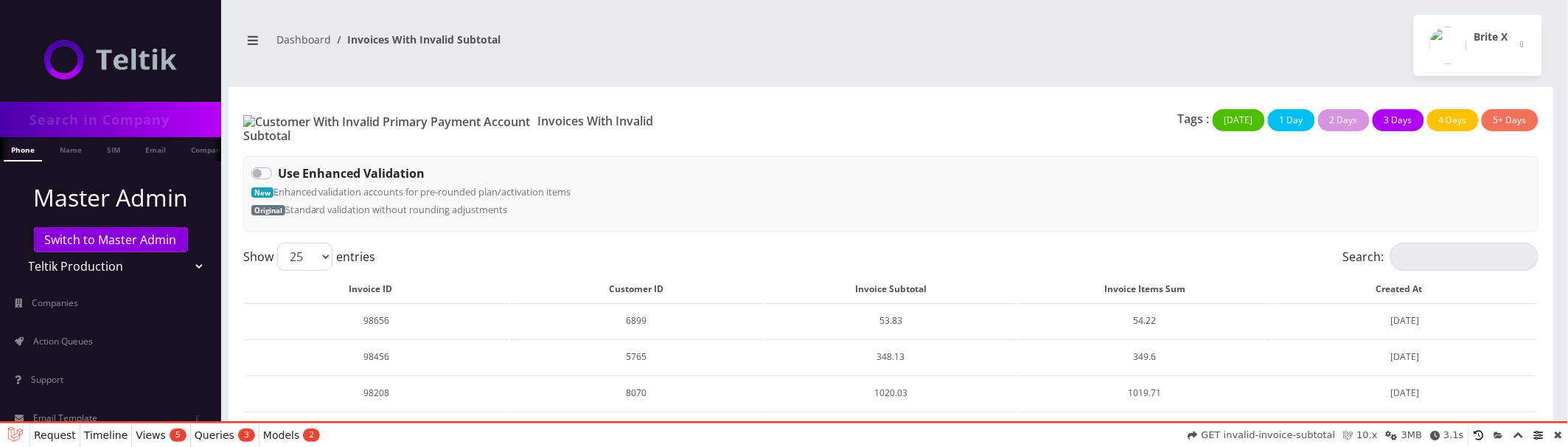
select select "01K60PAA606X1RQHM765HJ5S58"
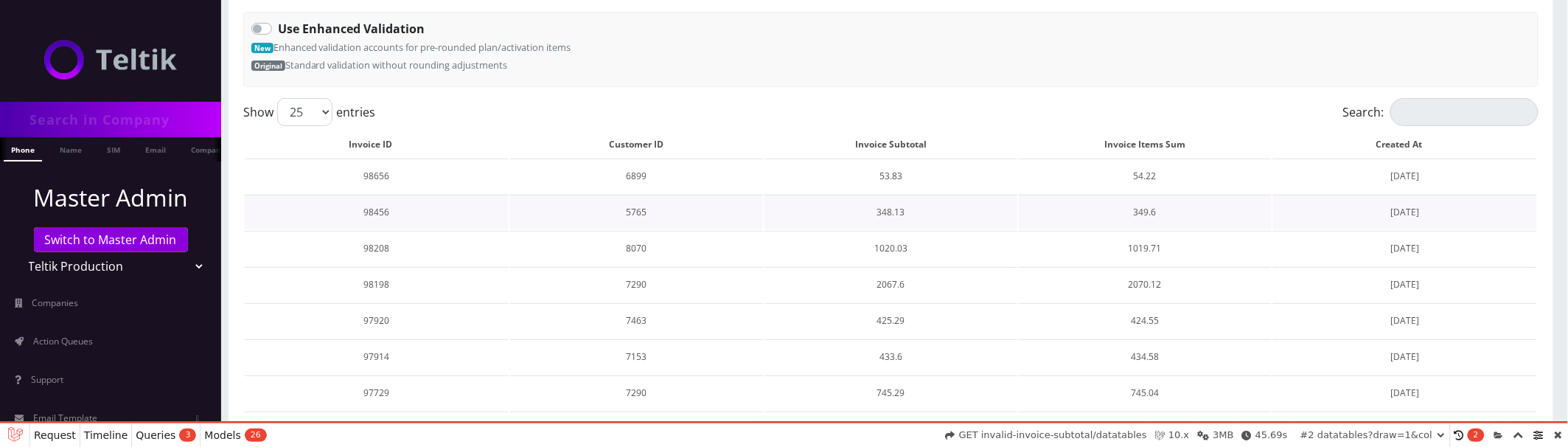
scroll to position [140, 0]
click at [278, 24] on label "Use Enhanced Validation" at bounding box center [351, 33] width 147 height 18
click at [278, 24] on input "Use Enhanced Validation" at bounding box center [282, 29] width 9 height 9
checkbox input "true"
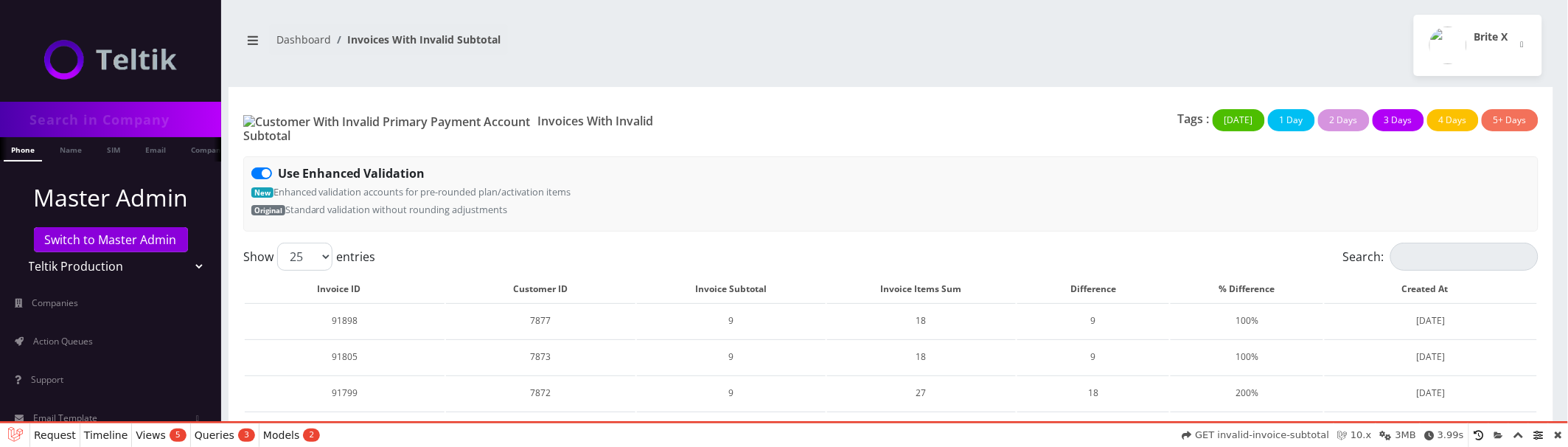
select select "01K60PHQY2KQWHRW67J0S93M7M"
click at [278, 165] on label "Use Enhanced Validation" at bounding box center [351, 173] width 147 height 18
click at [278, 165] on input "Use Enhanced Validation" at bounding box center [282, 169] width 9 height 9
checkbox input "false"
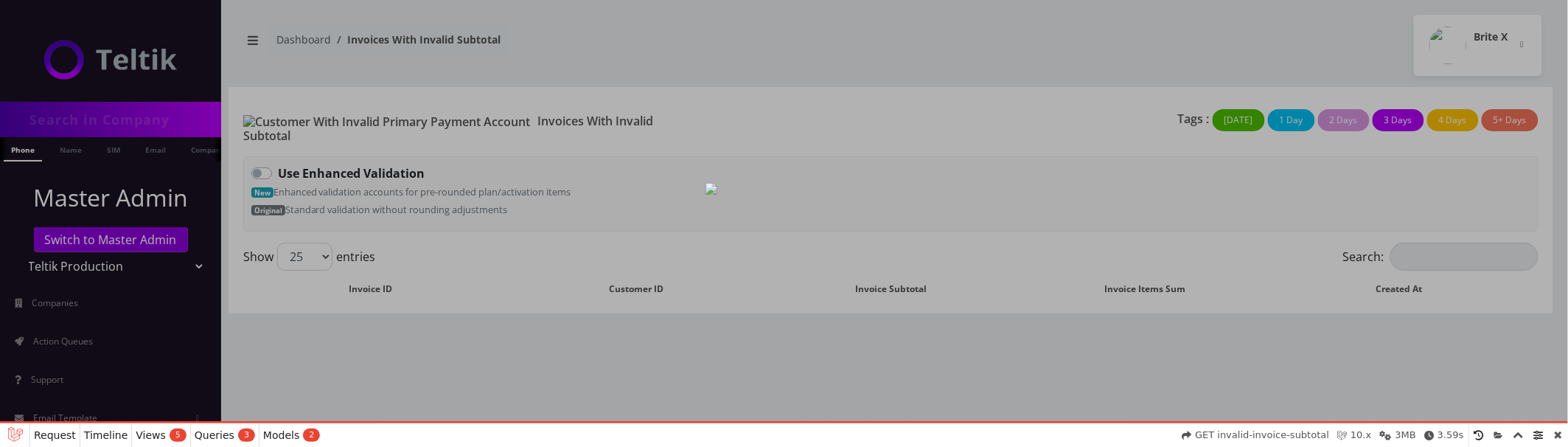
select select "01K60PJV7RVN02GWPZK0W2YN3D"
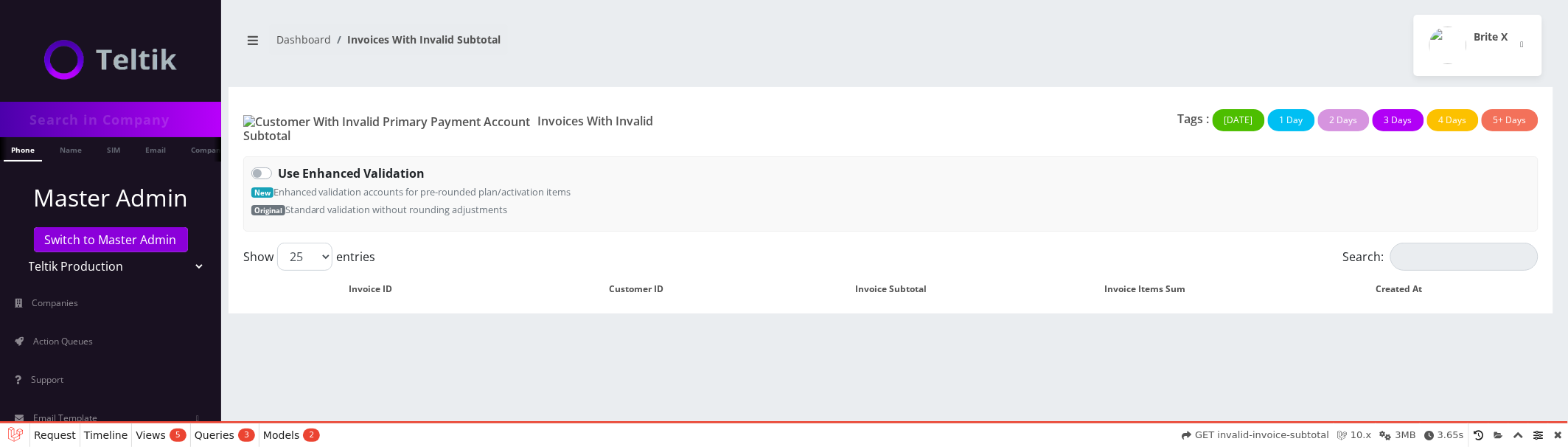
select select "01K60PQ65VKY5AEX1KZPABFMFB"
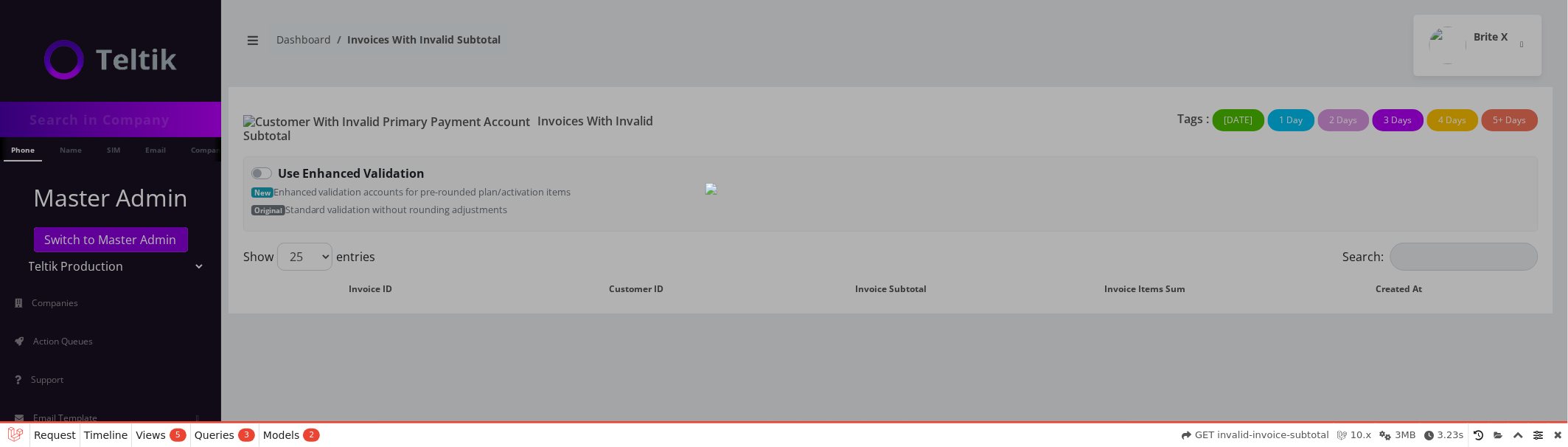
select select "01K60PWMVREW1FGHV04CZMN6M9"
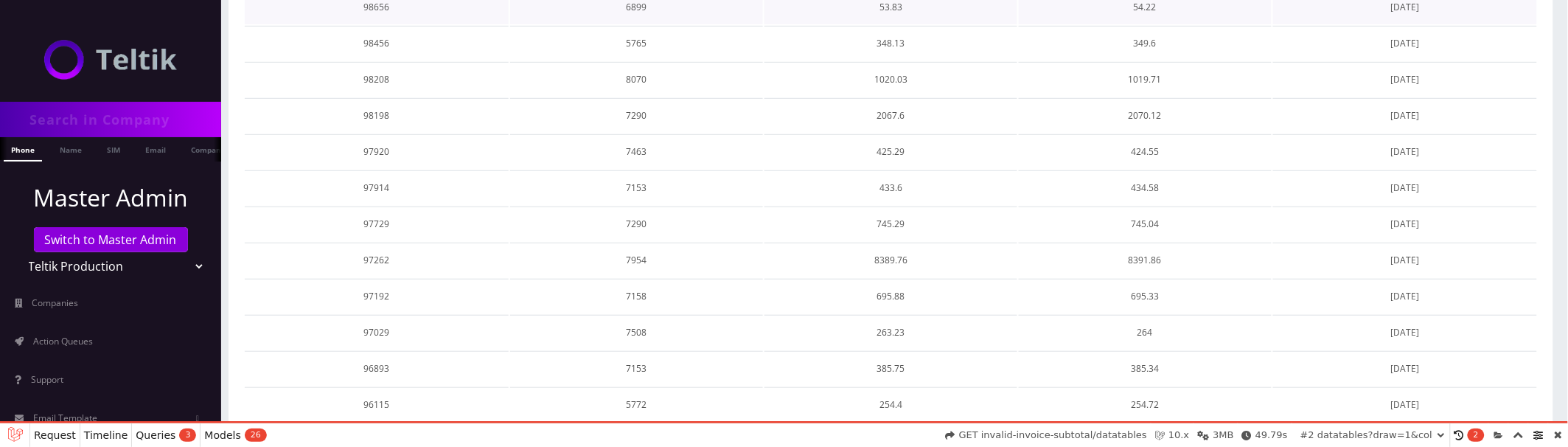
scroll to position [806, 0]
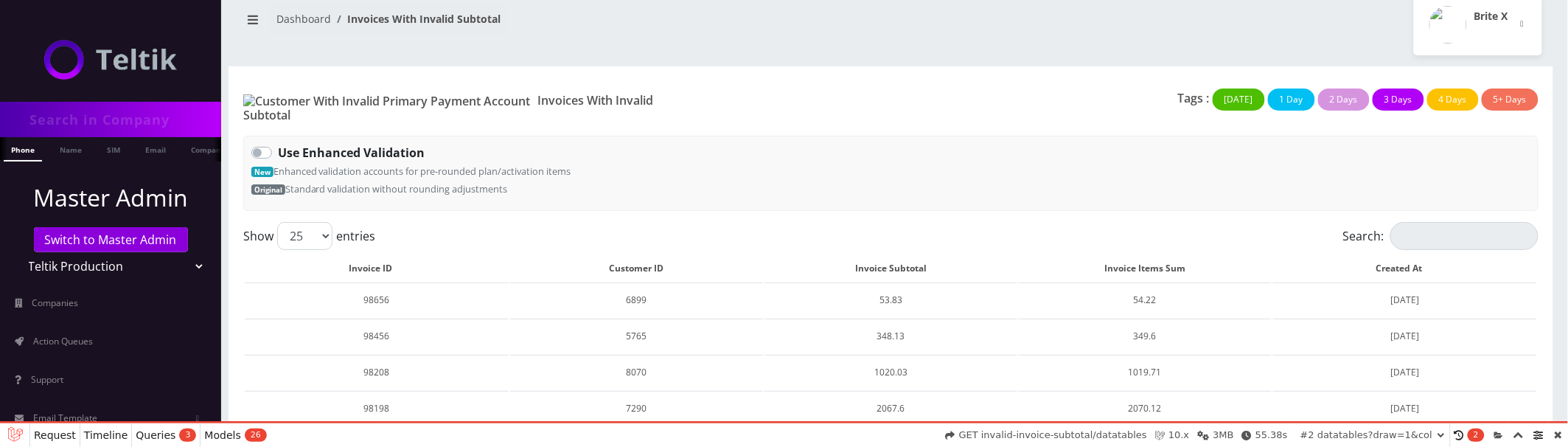
scroll to position [806, 0]
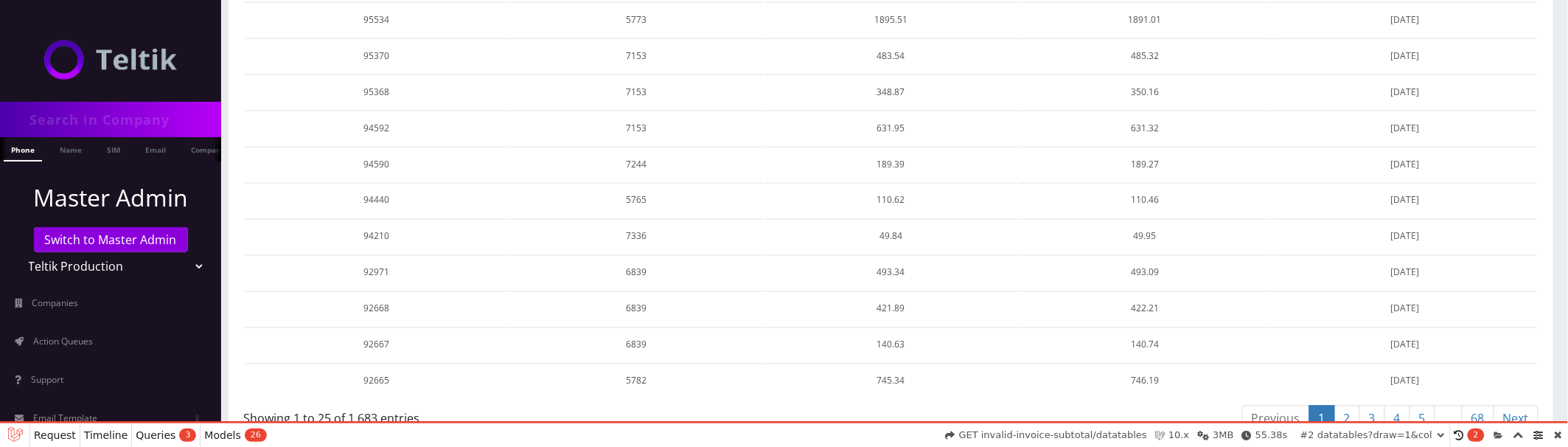
click at [1350, 406] on link "2" at bounding box center [1347, 419] width 25 height 27
click at [1316, 406] on link "1" at bounding box center [1321, 419] width 25 height 27
click at [1347, 406] on link "2" at bounding box center [1347, 419] width 25 height 27
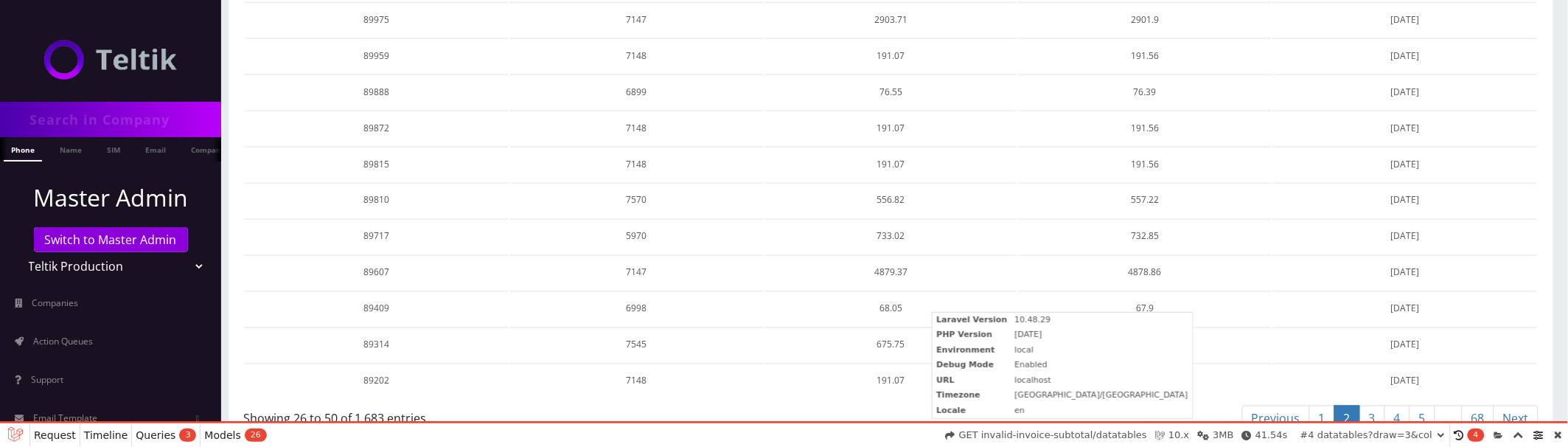
select select "01K60QD0V084MCAWDZ14YD0QJH"
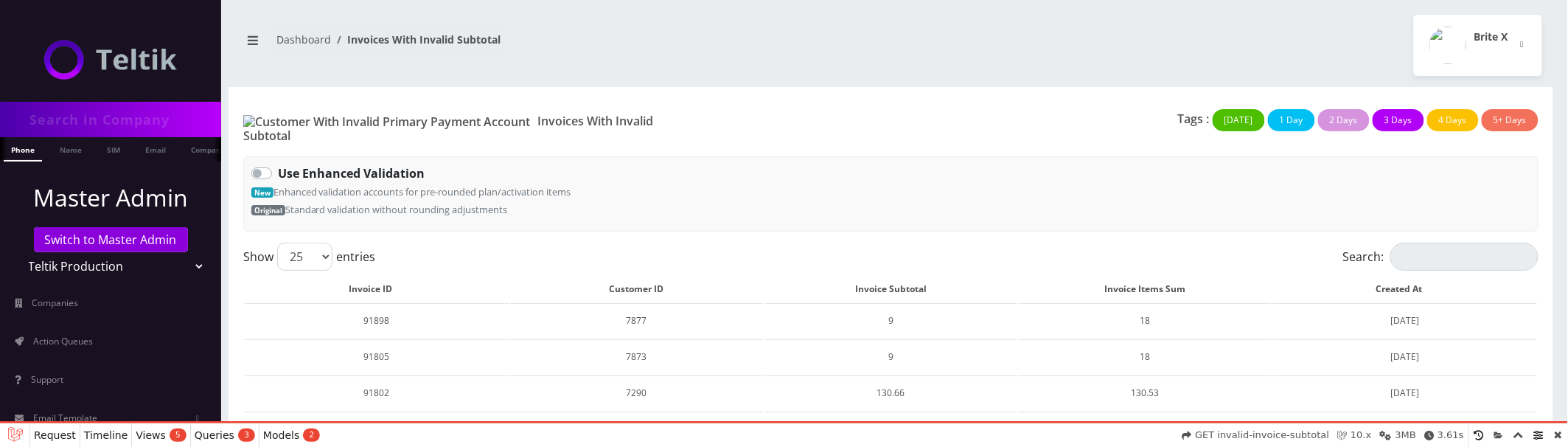
scroll to position [794, 0]
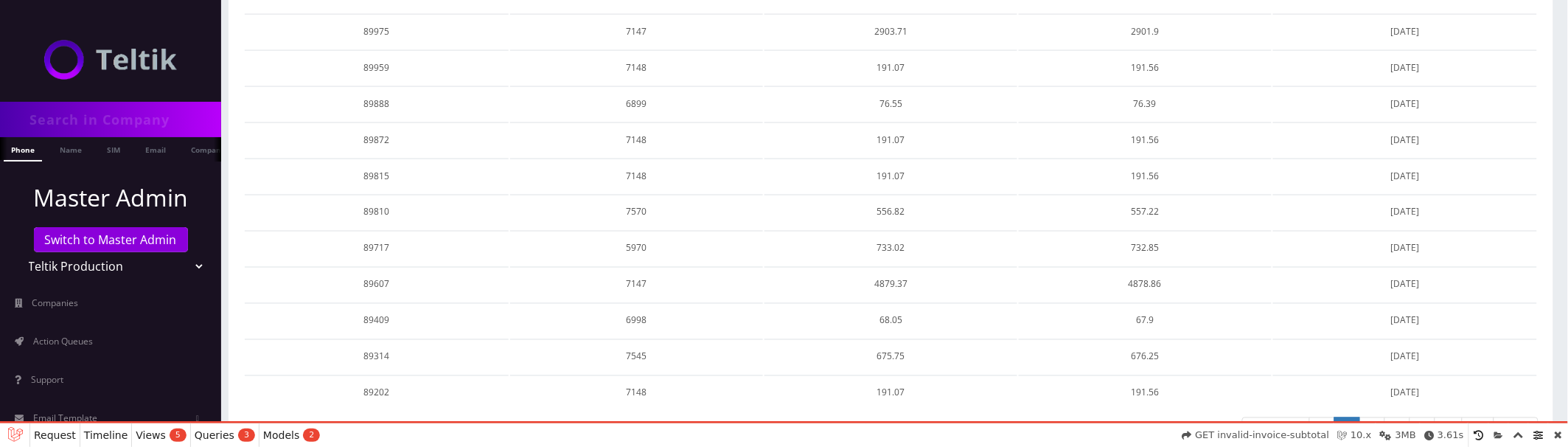
select select "01K60QGF1VKXFCZKYTBJRK4D9K"
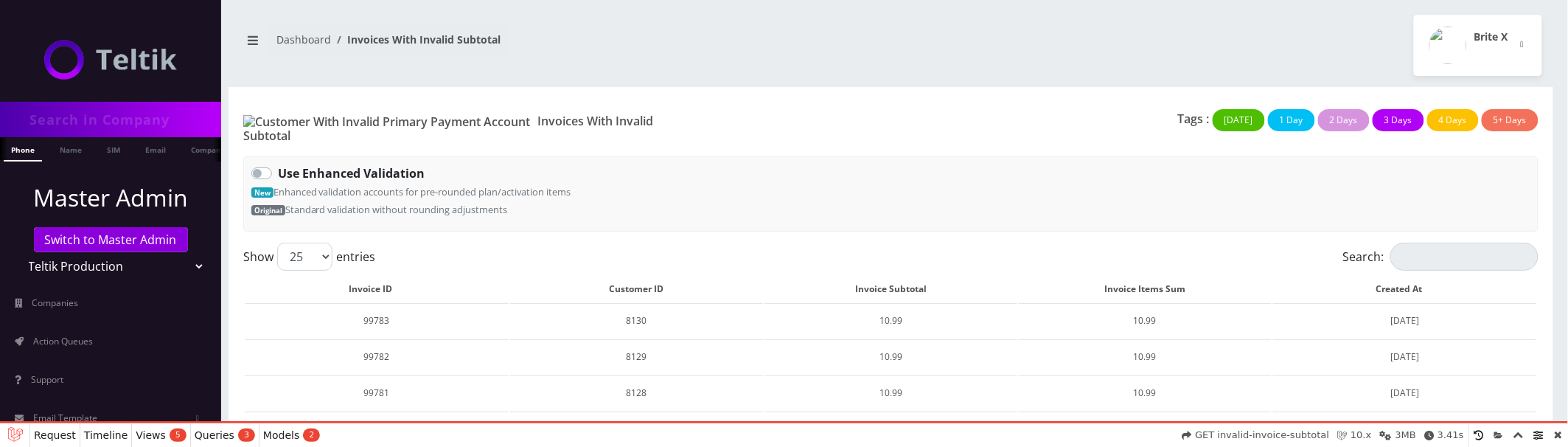
scroll to position [783, 0]
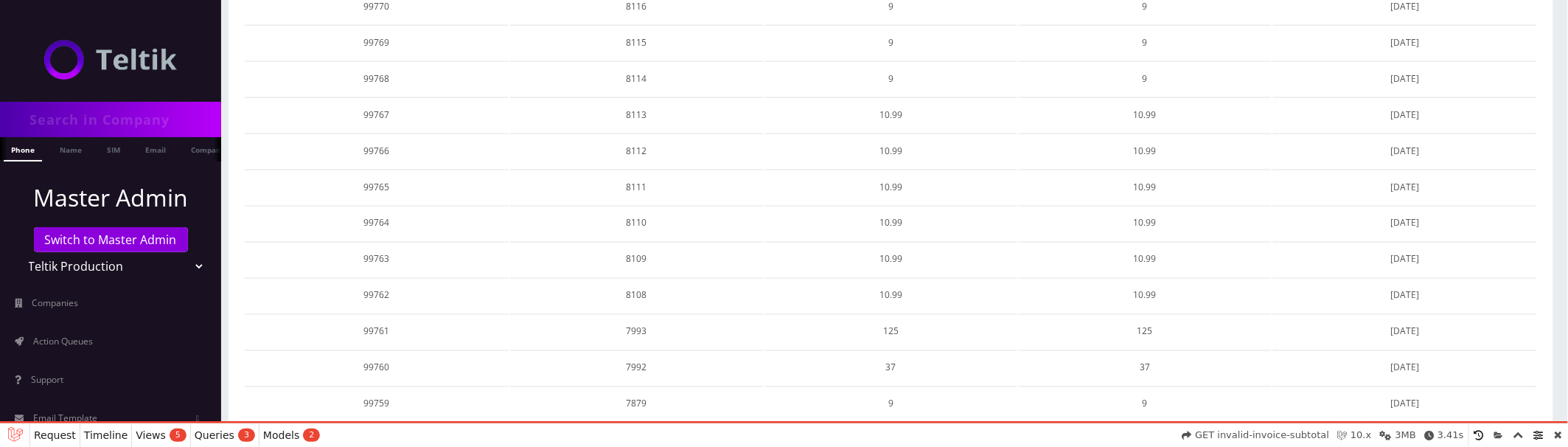
select select "01K60QKV9WPDG0NKTCM44NY70A"
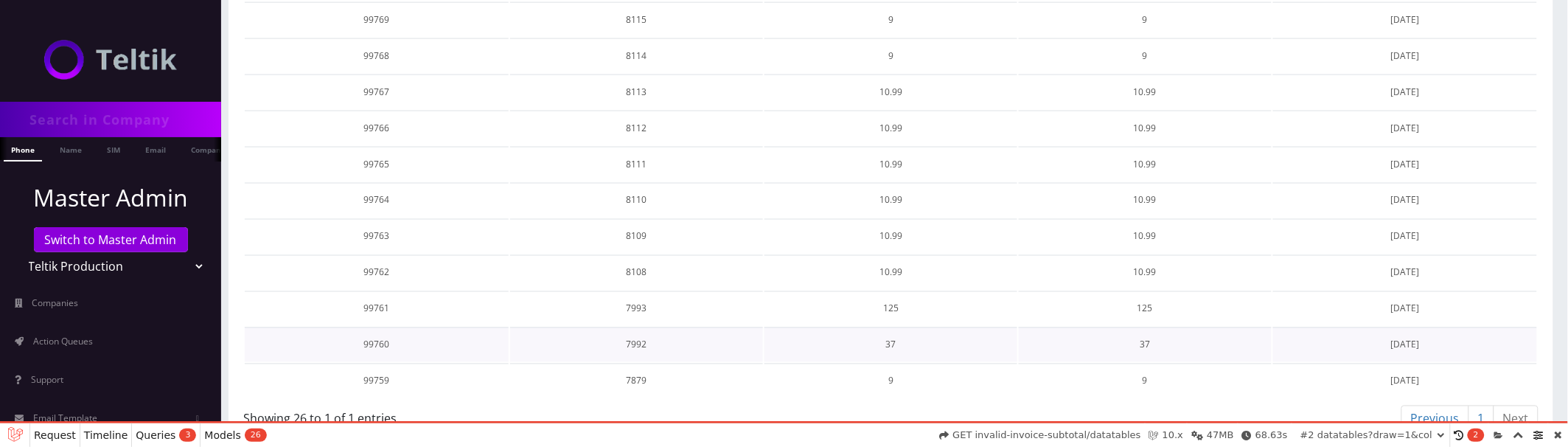
scroll to position [0, 0]
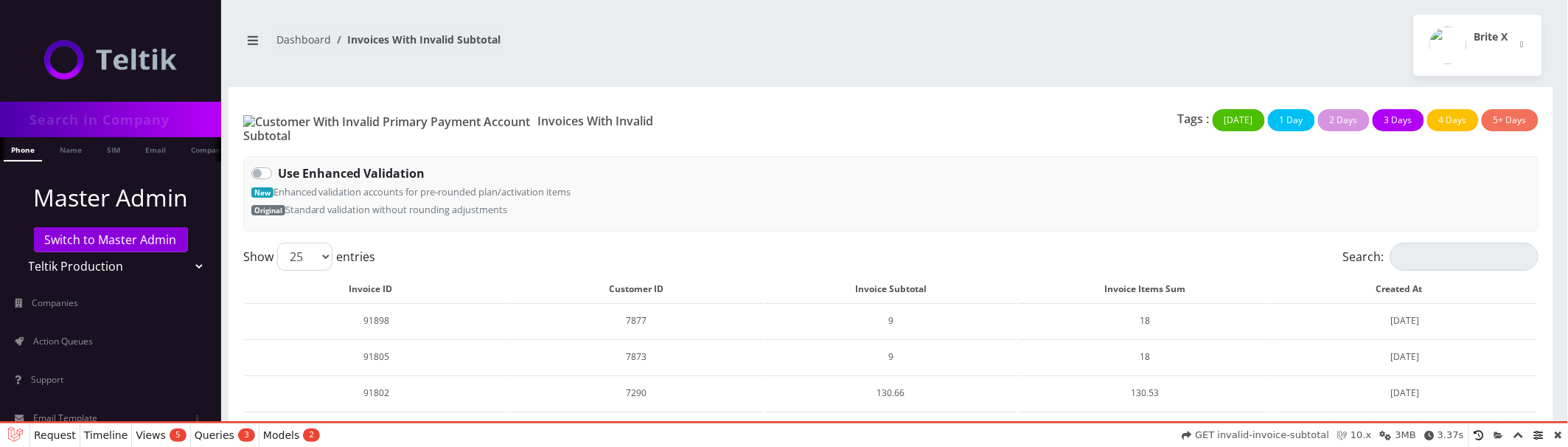
select select "01K60QQX1K0NSCJGSEKAS9CG6Q"
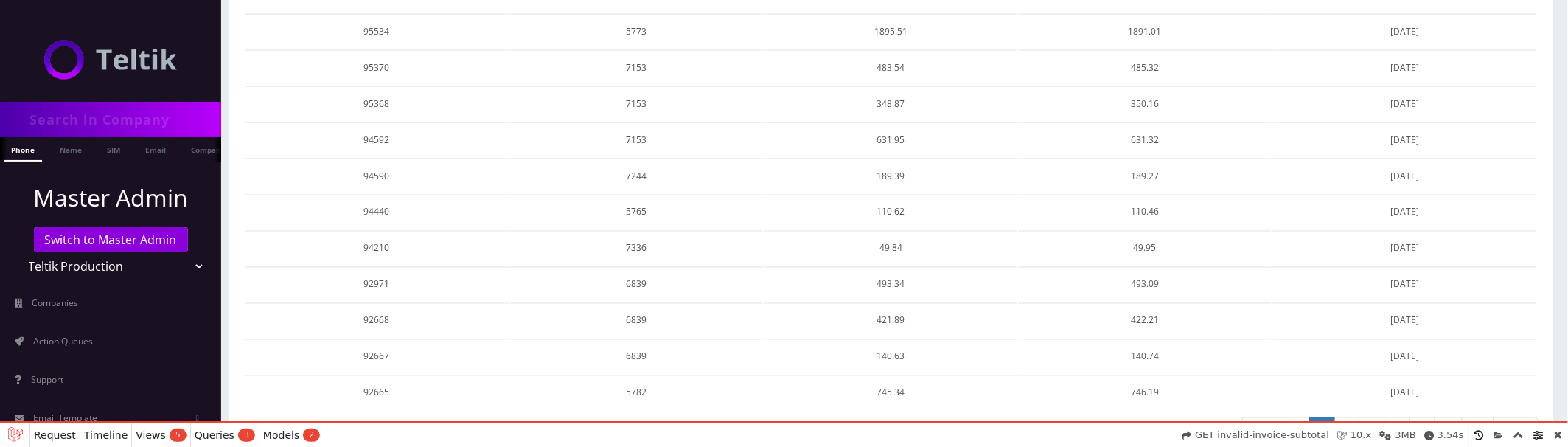
select select "01K60S3CBG8FVB64M7JFEVJN2Z"
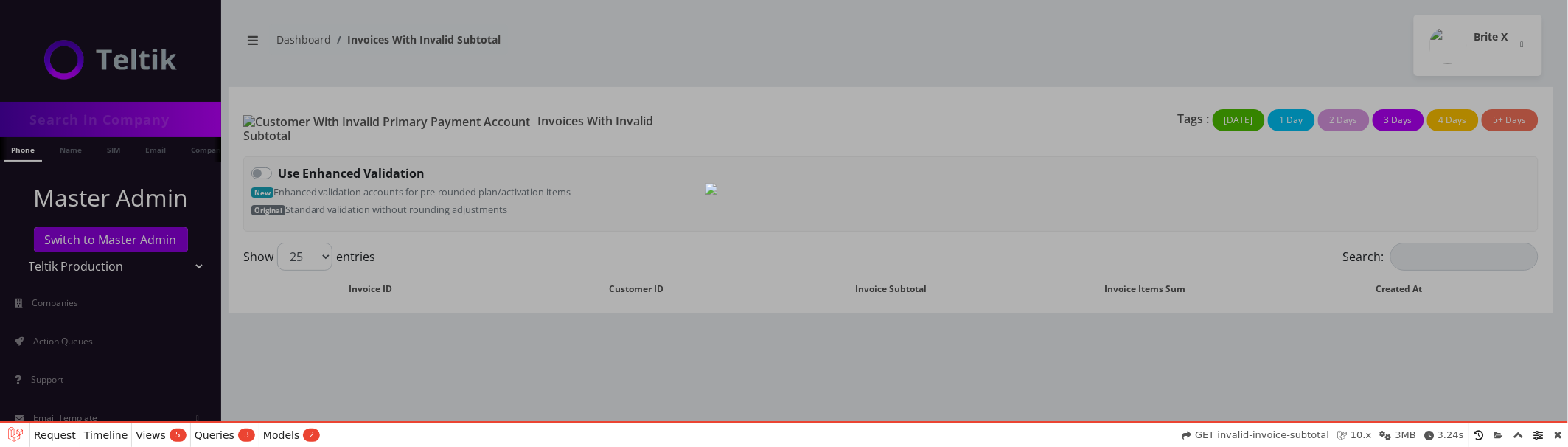
scroll to position [783, 0]
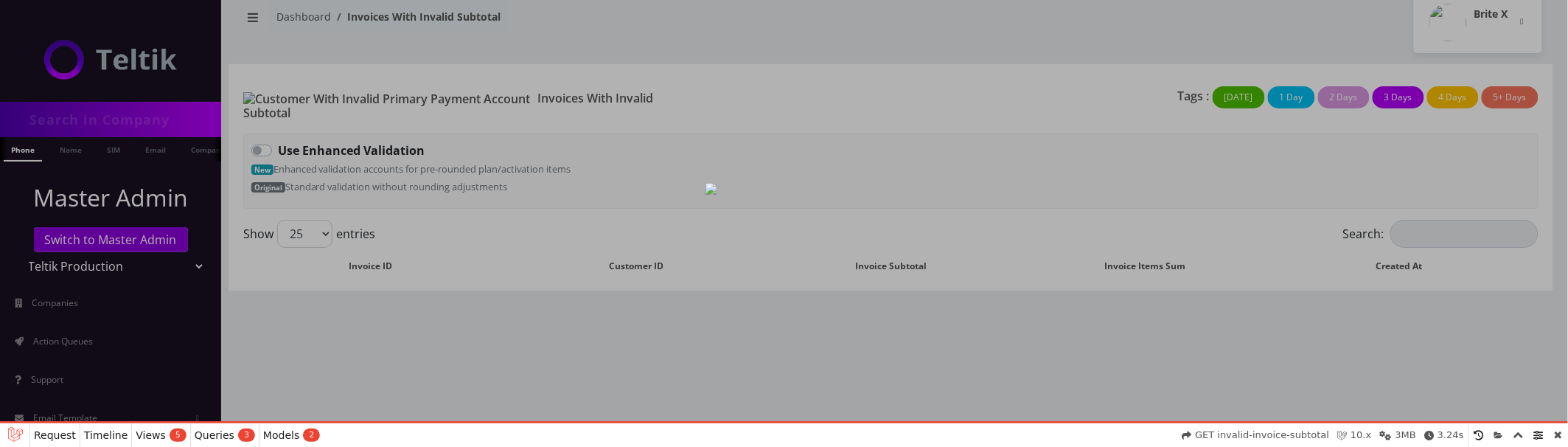
select select "01K60S5YS94DTWT15KEWKS2QWN"
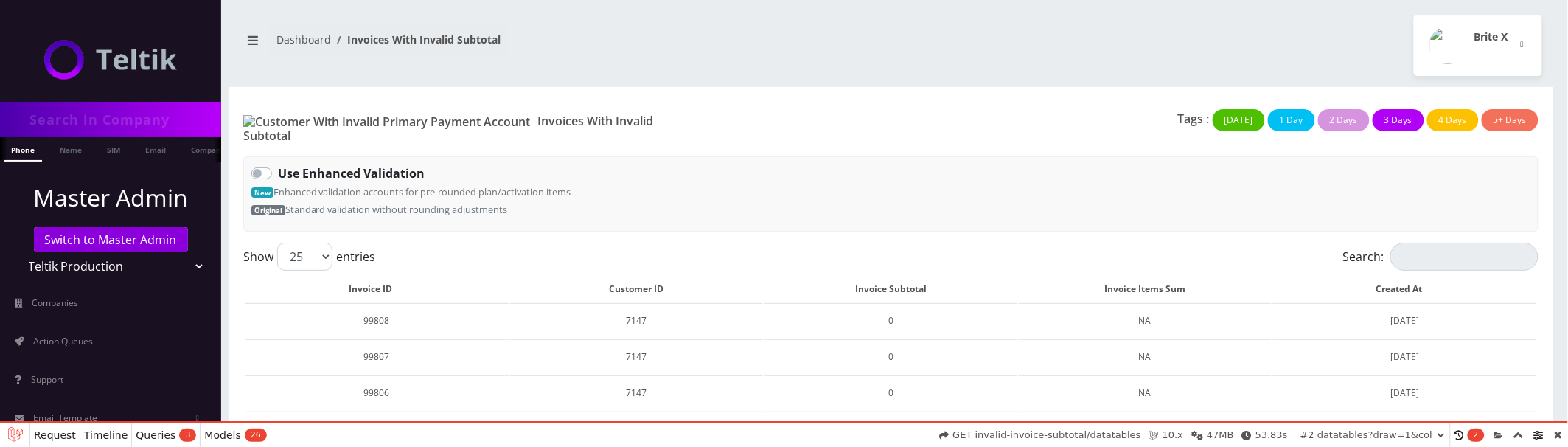
scroll to position [806, 0]
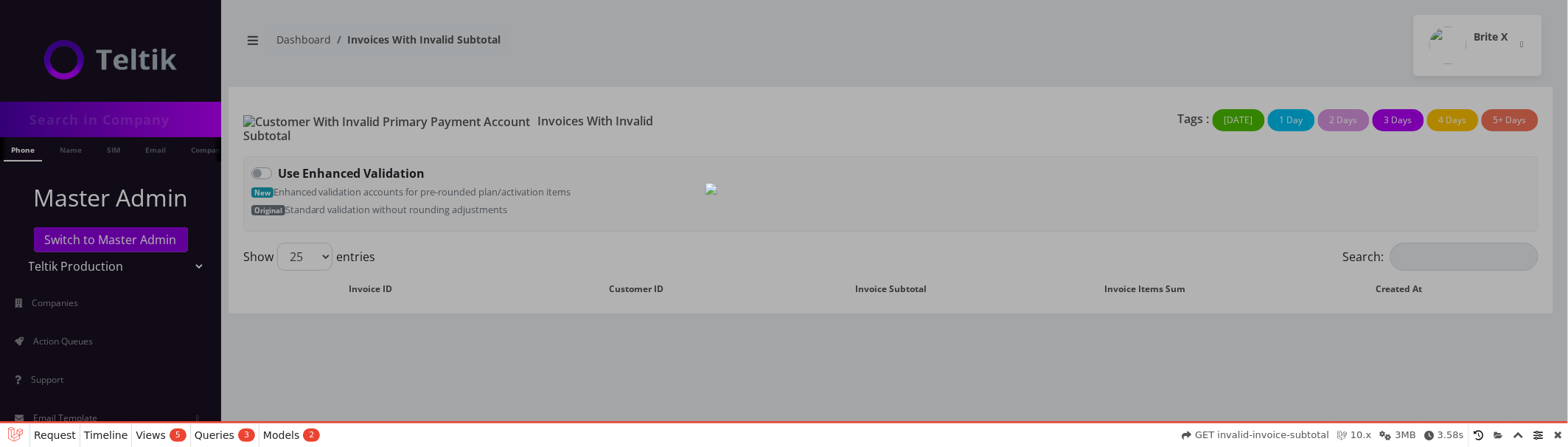
click at [660, 243] on div at bounding box center [784, 223] width 1568 height 447
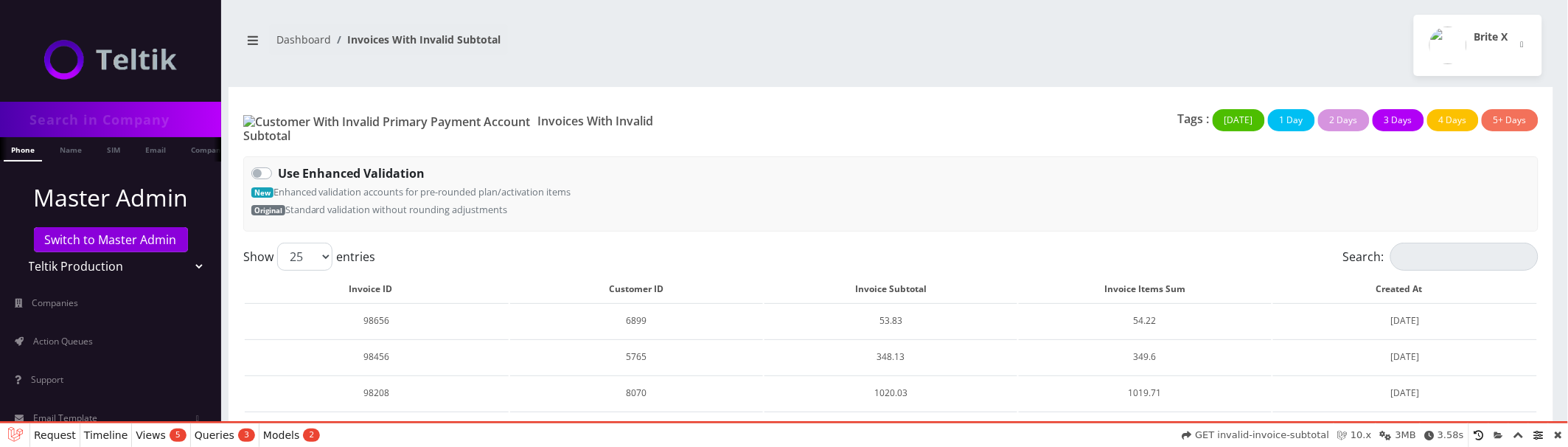
scroll to position [23, 0]
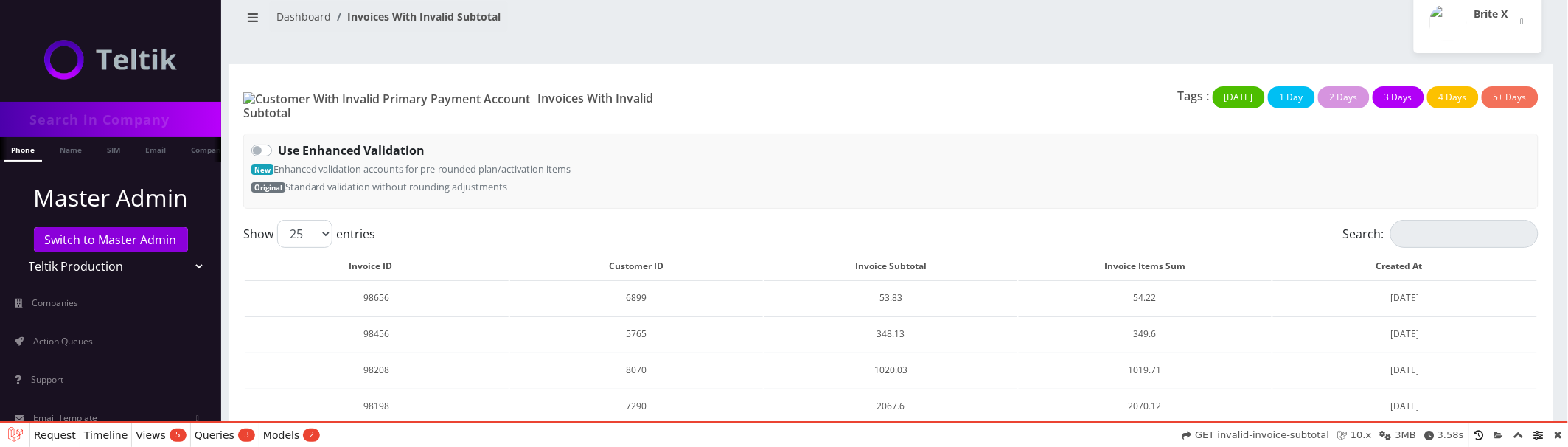
select select "01K60SDKZCRJ57WHZZ1JEJHQC5"
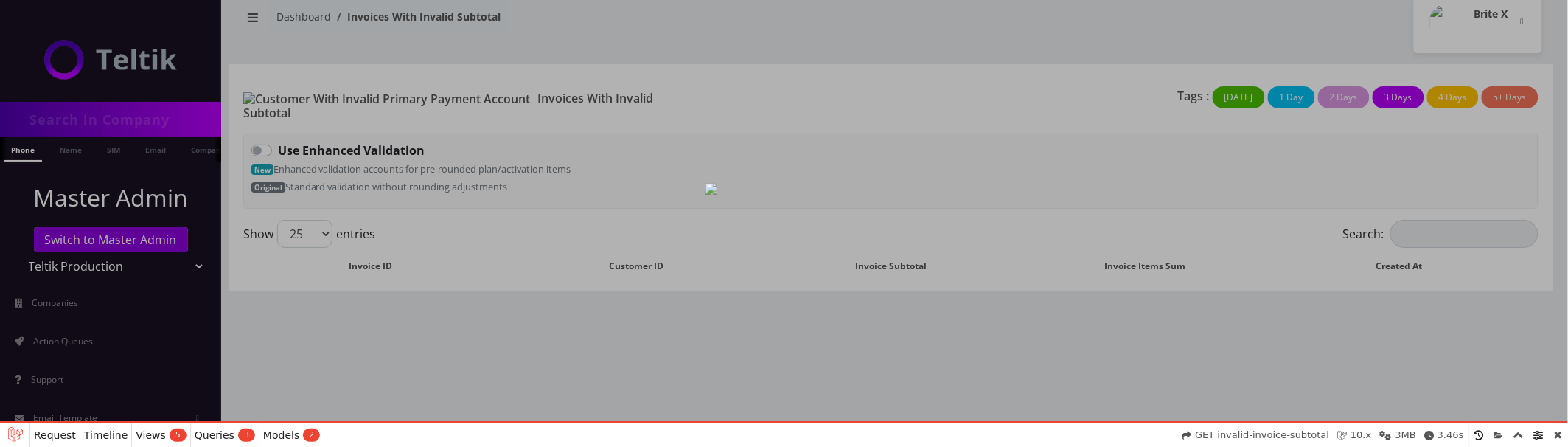
scroll to position [23, 0]
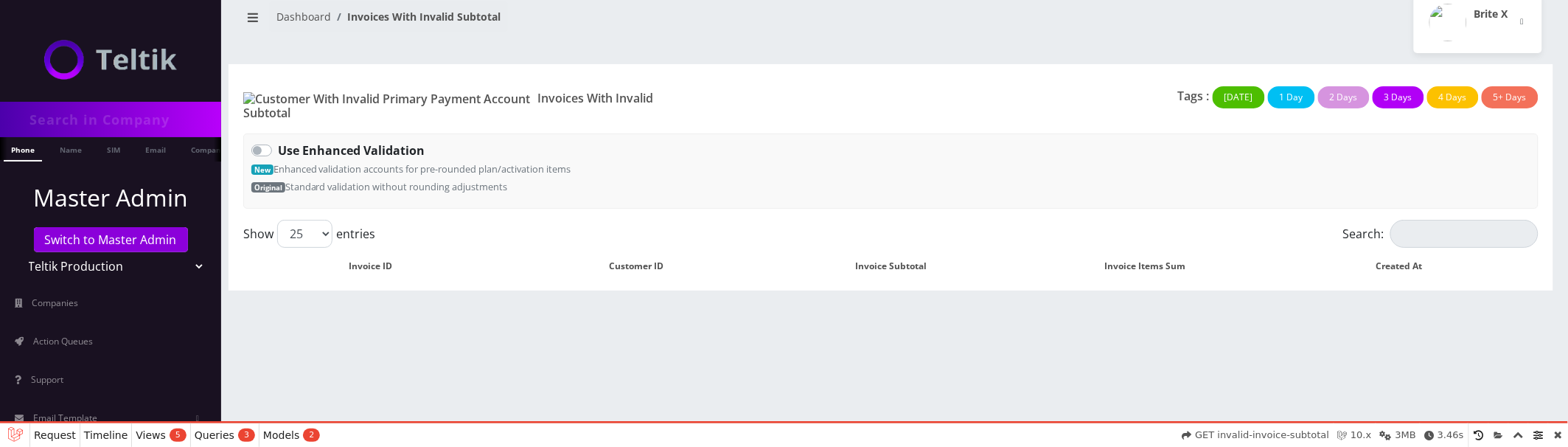
select select "01K60SK6MJJ91WSR2JWT15YPDK"
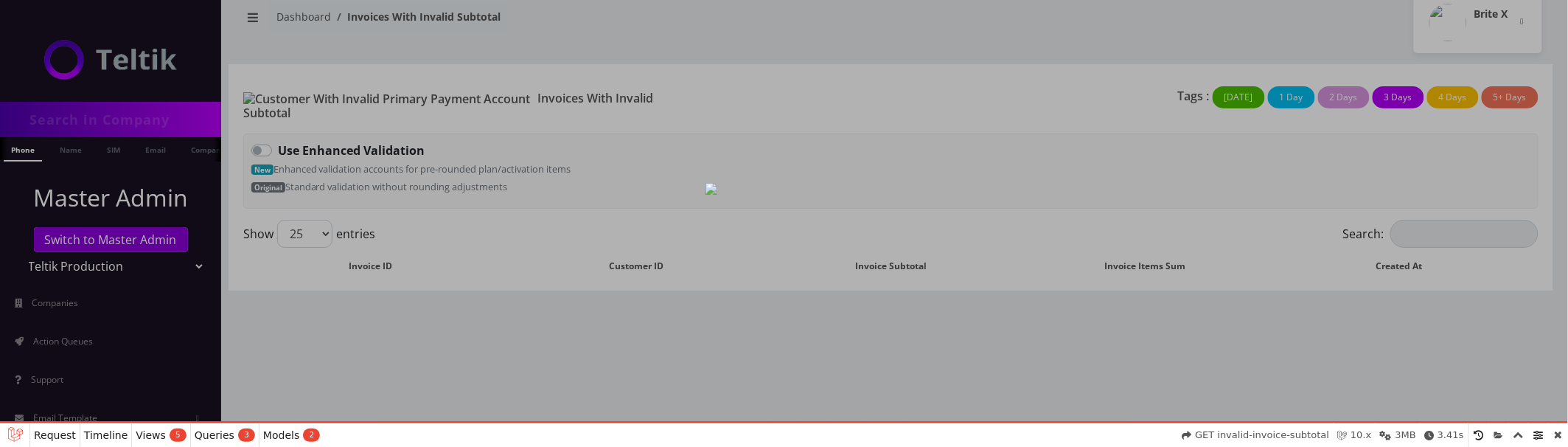
scroll to position [23, 0]
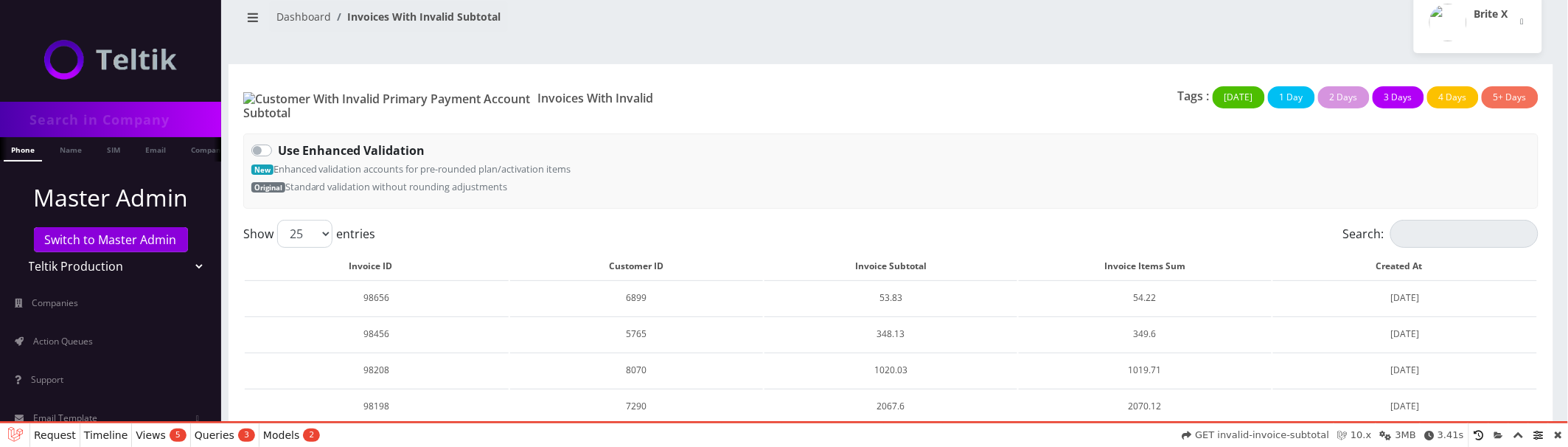
select select "01K60SQXVMHPNFBNSJ3Q846293"
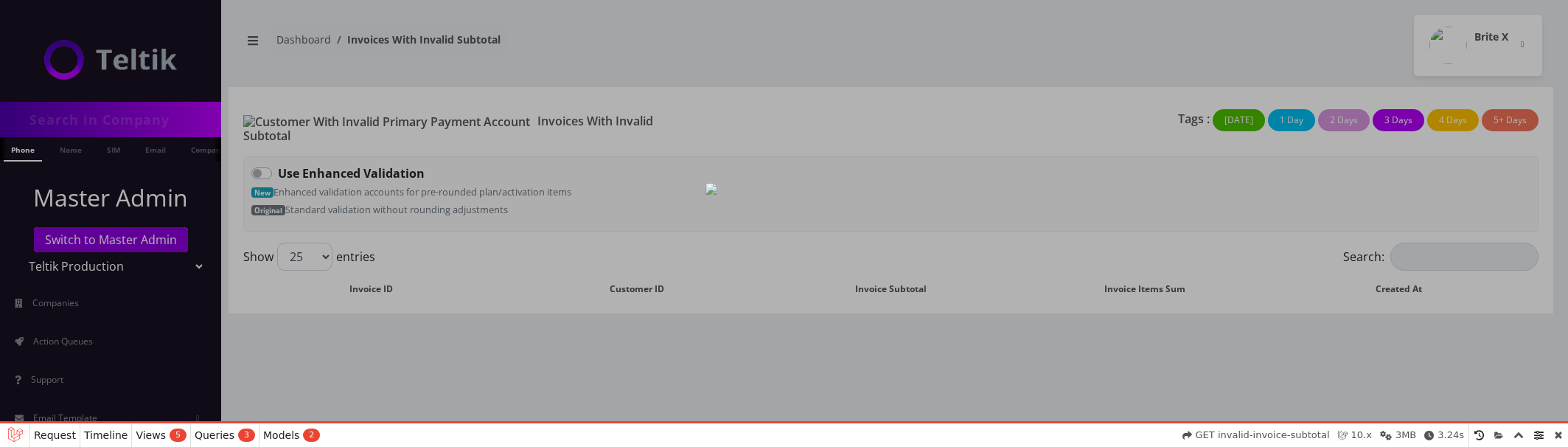
scroll to position [23, 0]
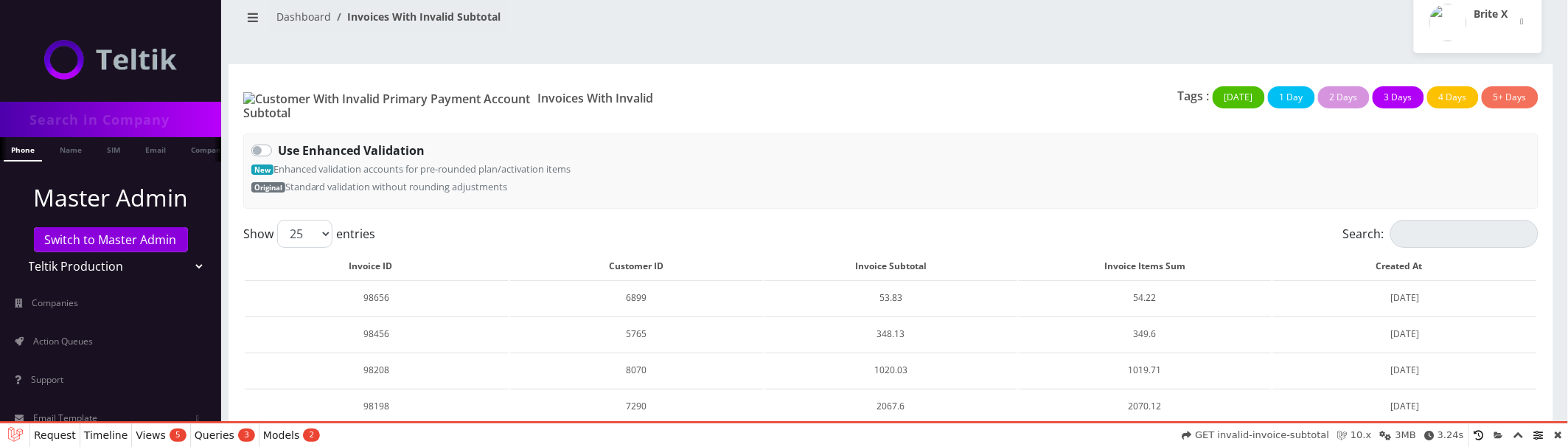
select select "01K60ST7RYE1EYDRE5GP6M8QVS"
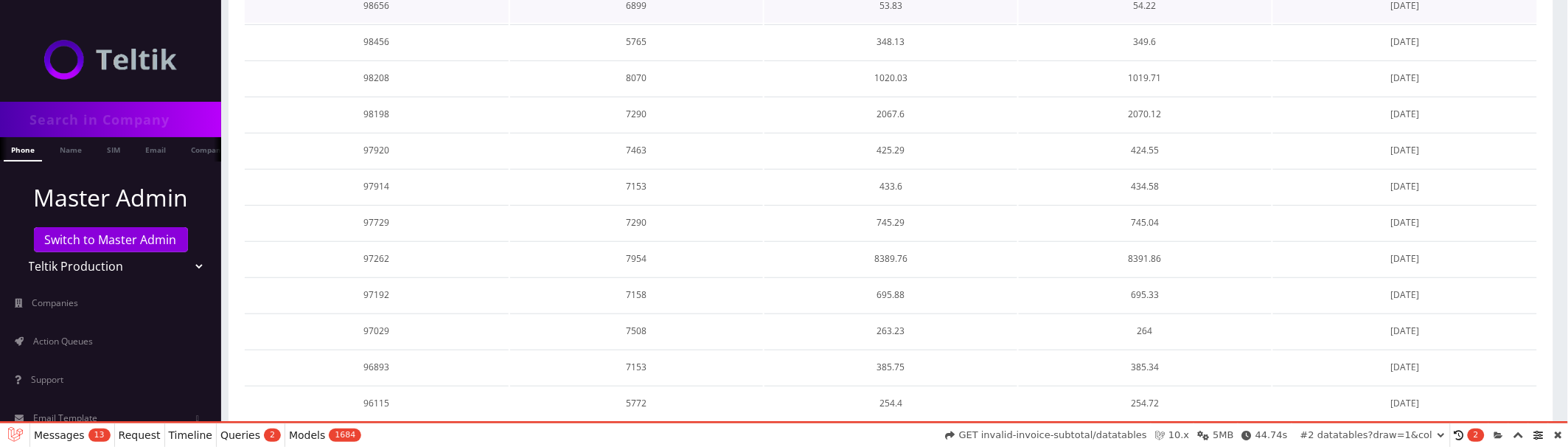
scroll to position [0, 0]
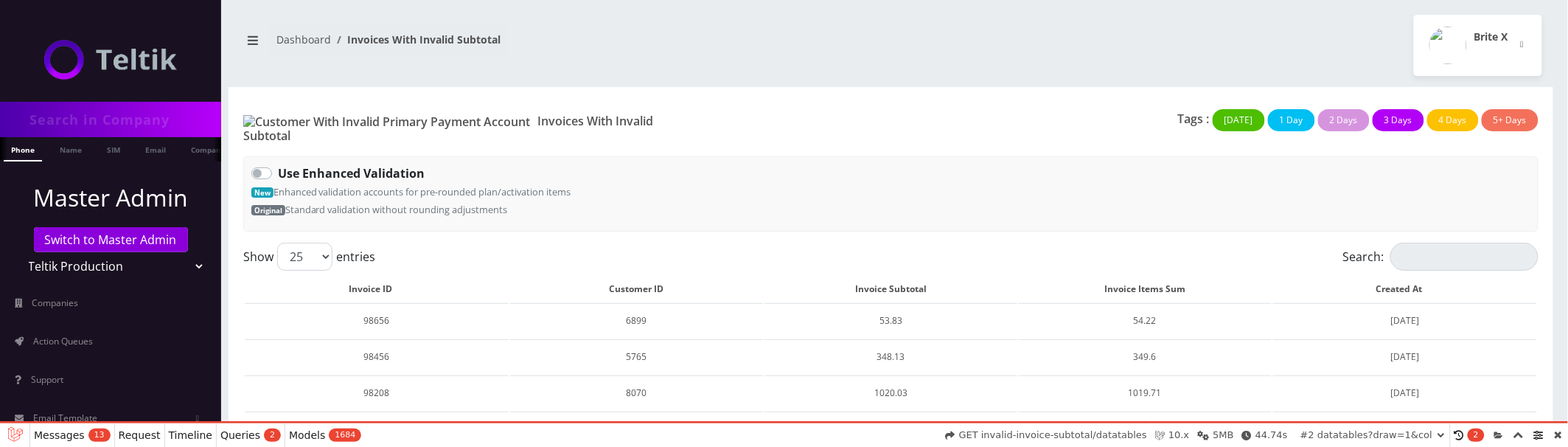
click at [278, 165] on label "Use Enhanced Validation" at bounding box center [351, 173] width 147 height 18
click at [278, 165] on input "Use Enhanced Validation" at bounding box center [282, 169] width 9 height 9
checkbox input "true"
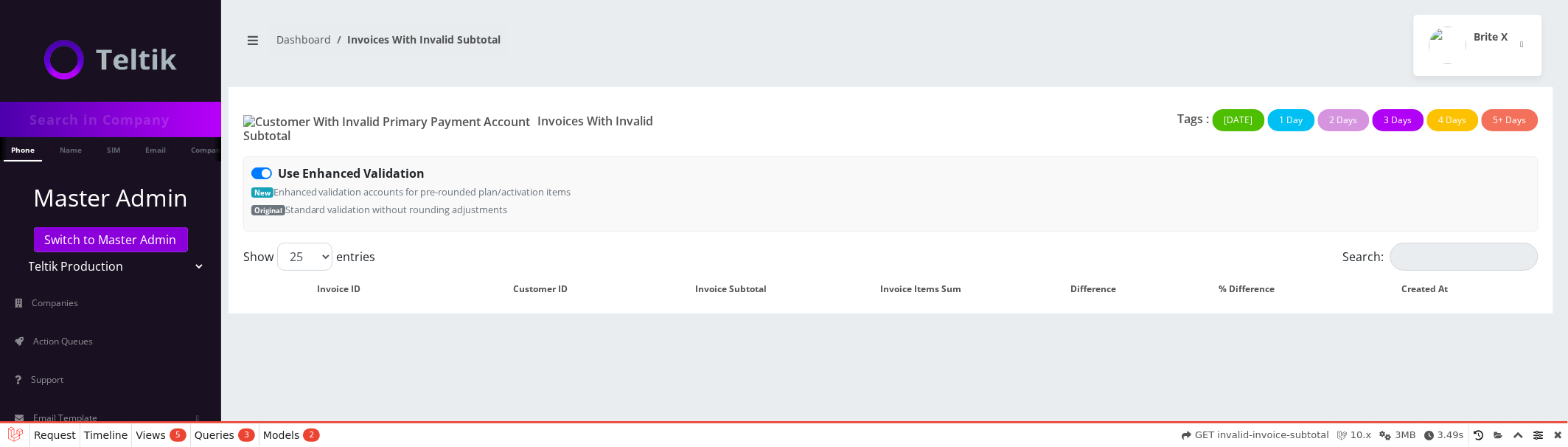
select select "01K60SWC9G4QZJK7FXS7Z1KYWV"
select select "01K60SYQJ5E151X8NRWBVP6ZQ7"
select select "01K60SZP12ZA2E6FVZWJSKRWHC"
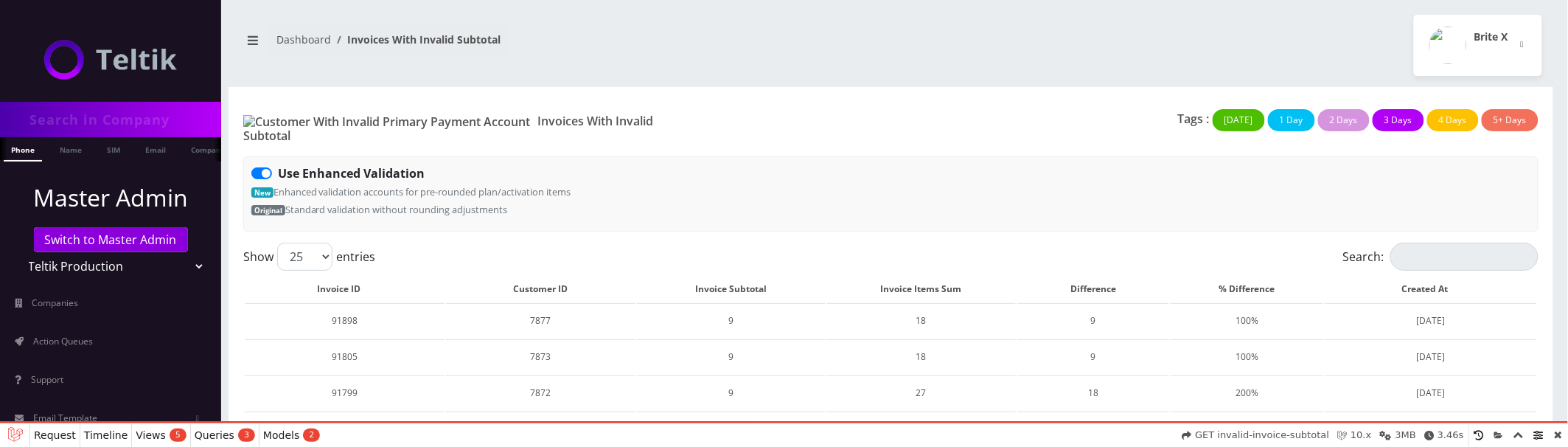
select select "01K60T5ECD3X20SBNARRAJA8QD"
select select "01K60TA692C1Q9Z44T0ZTJPV1Y"
